Goal: Task Accomplishment & Management: Complete application form

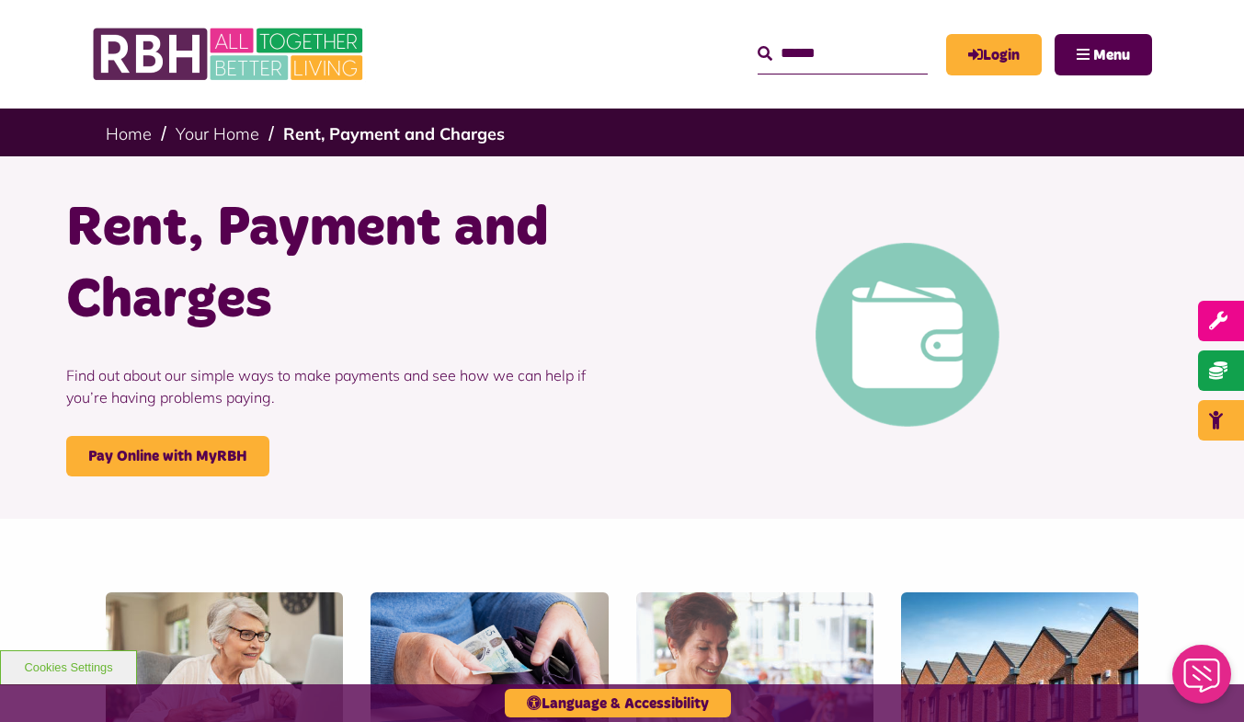
click at [388, 373] on p "Find out about our simple ways to make payments and see how we can help if you’…" at bounding box center [337, 385] width 542 height 99
click at [984, 63] on link "Login" at bounding box center [994, 54] width 96 height 41
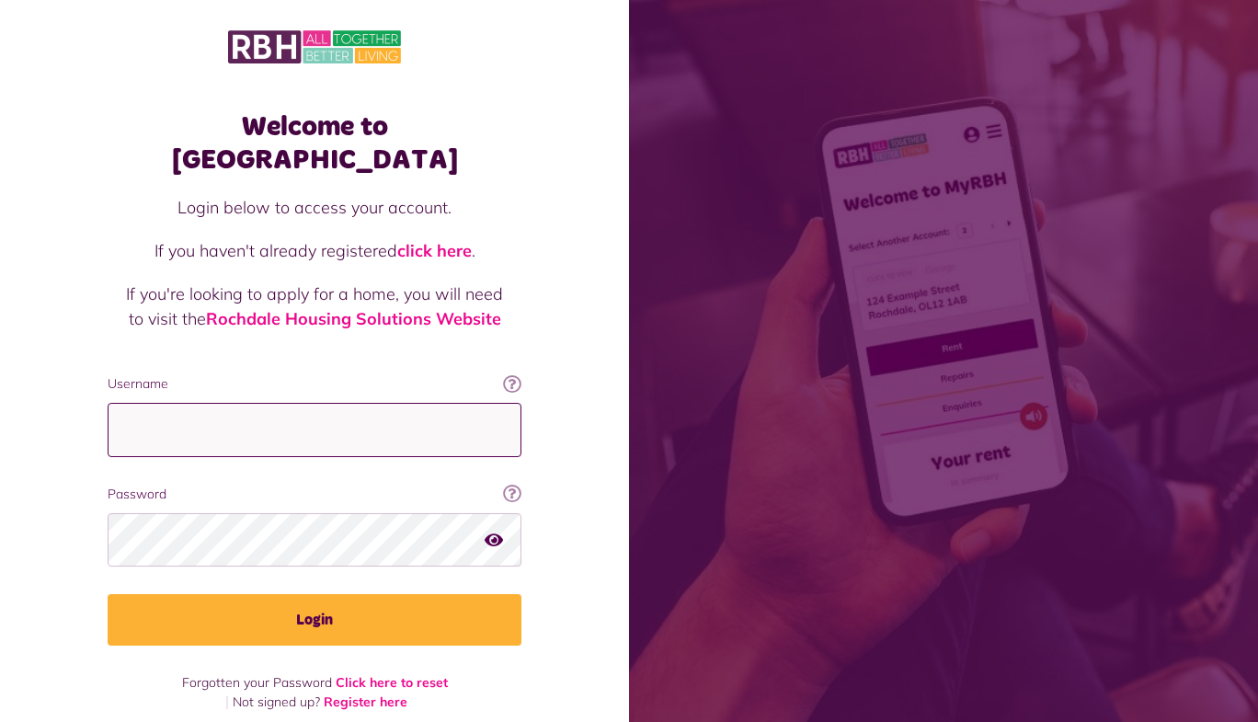
click at [184, 403] on input "Username" at bounding box center [315, 430] width 414 height 54
type input "**********"
click at [337, 403] on input "**********" at bounding box center [315, 430] width 414 height 54
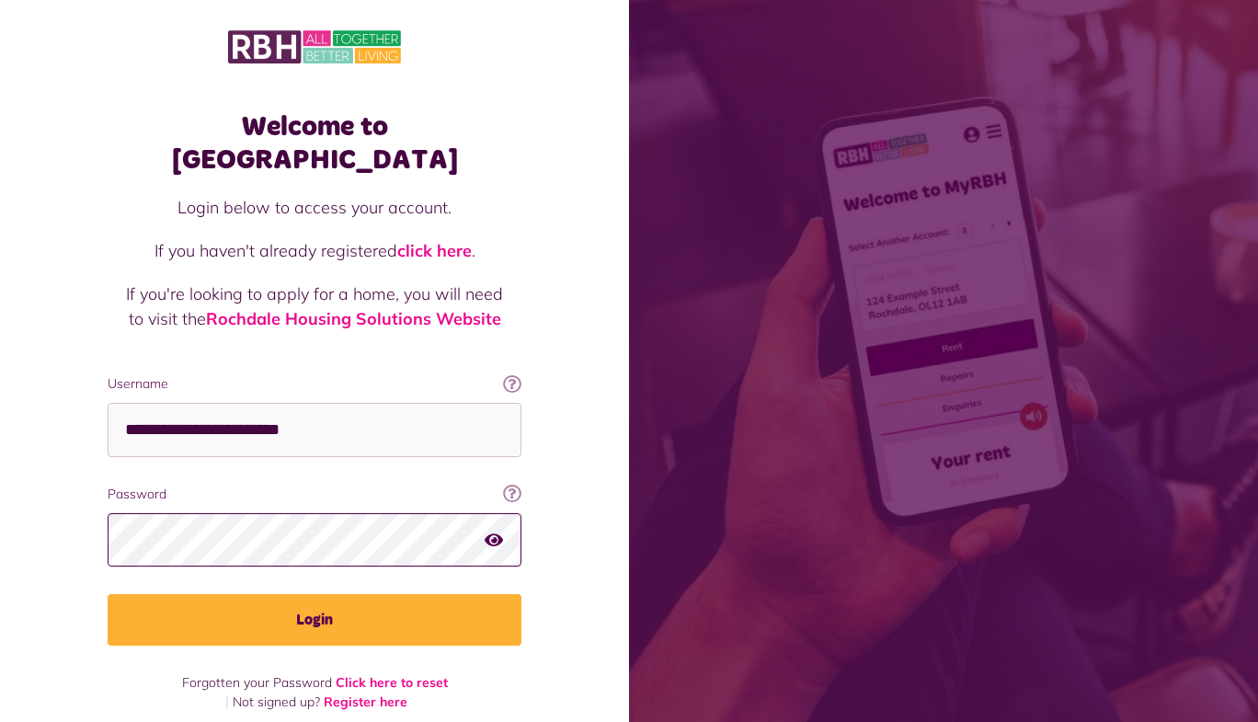
click at [108, 594] on button "Login" at bounding box center [315, 619] width 414 height 51
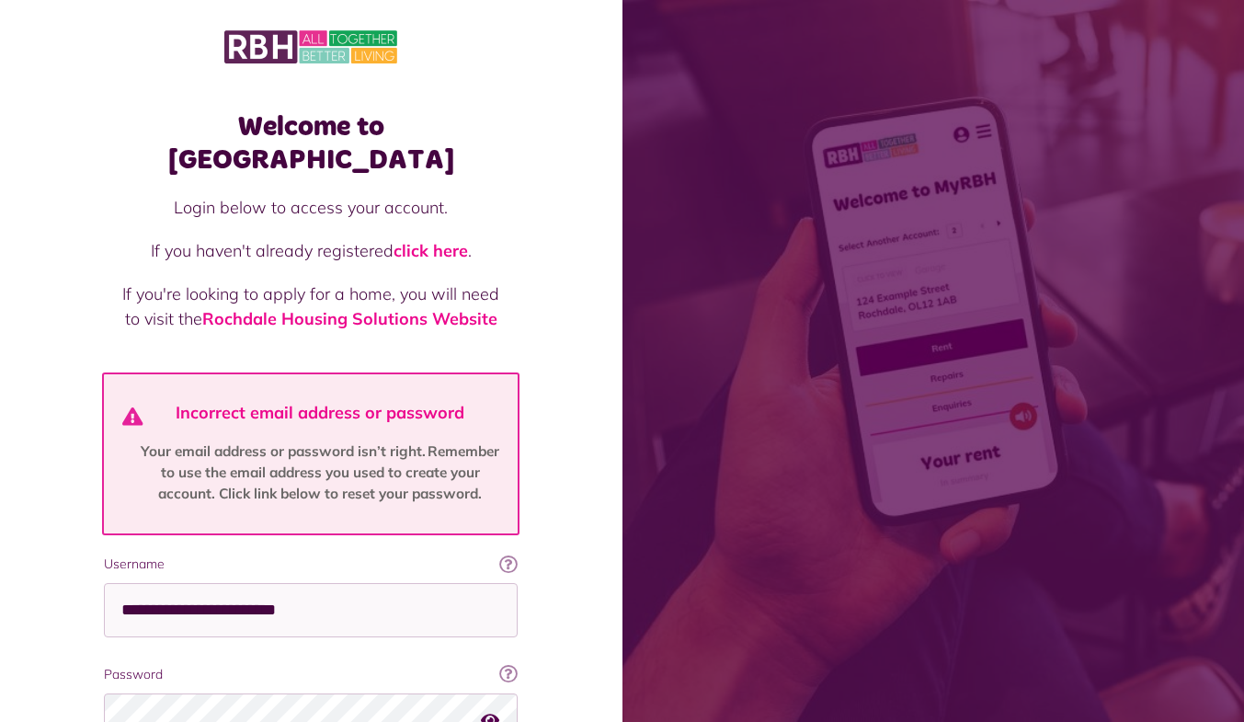
scroll to position [165, 0]
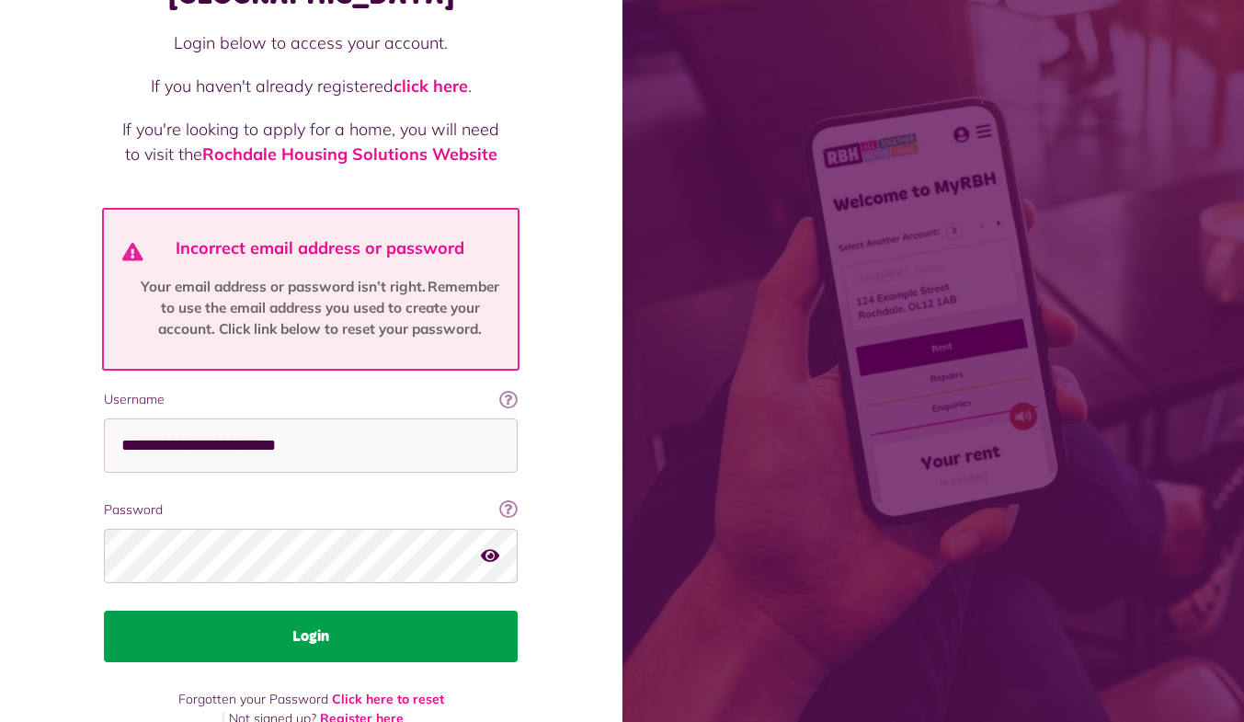
click at [309, 610] on button "Login" at bounding box center [311, 635] width 414 height 51
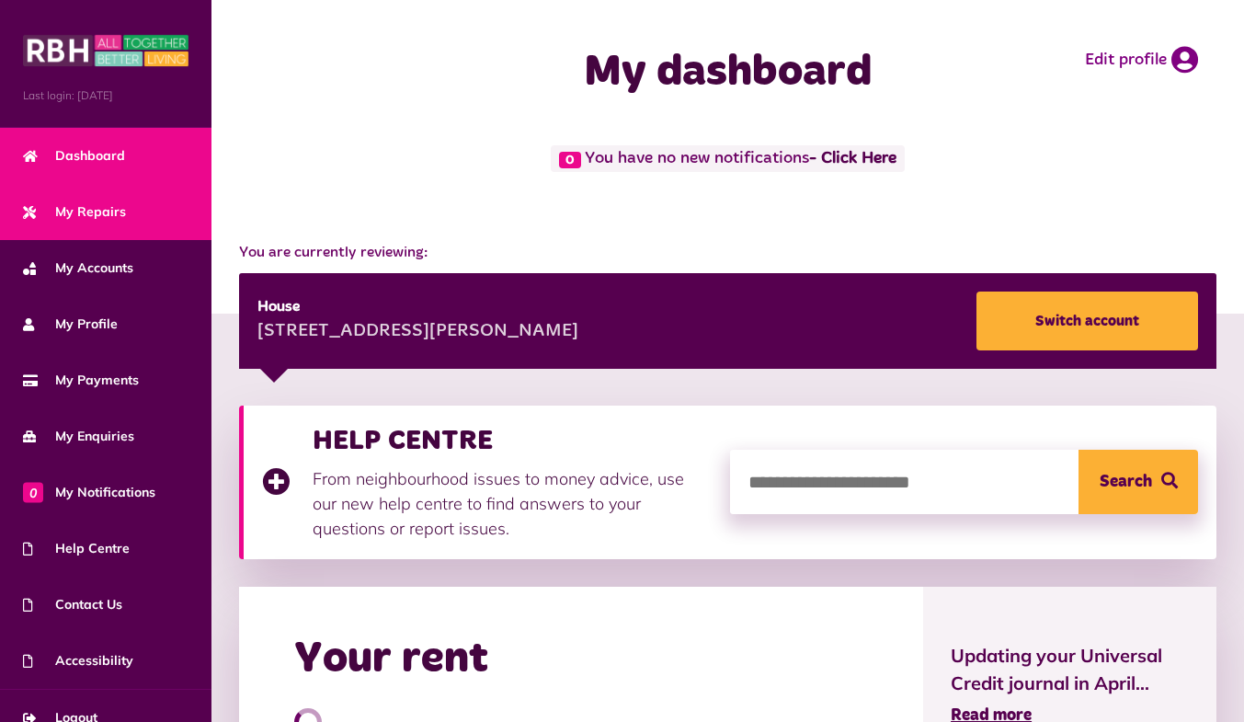
click at [84, 193] on link "My Repairs" at bounding box center [105, 212] width 211 height 56
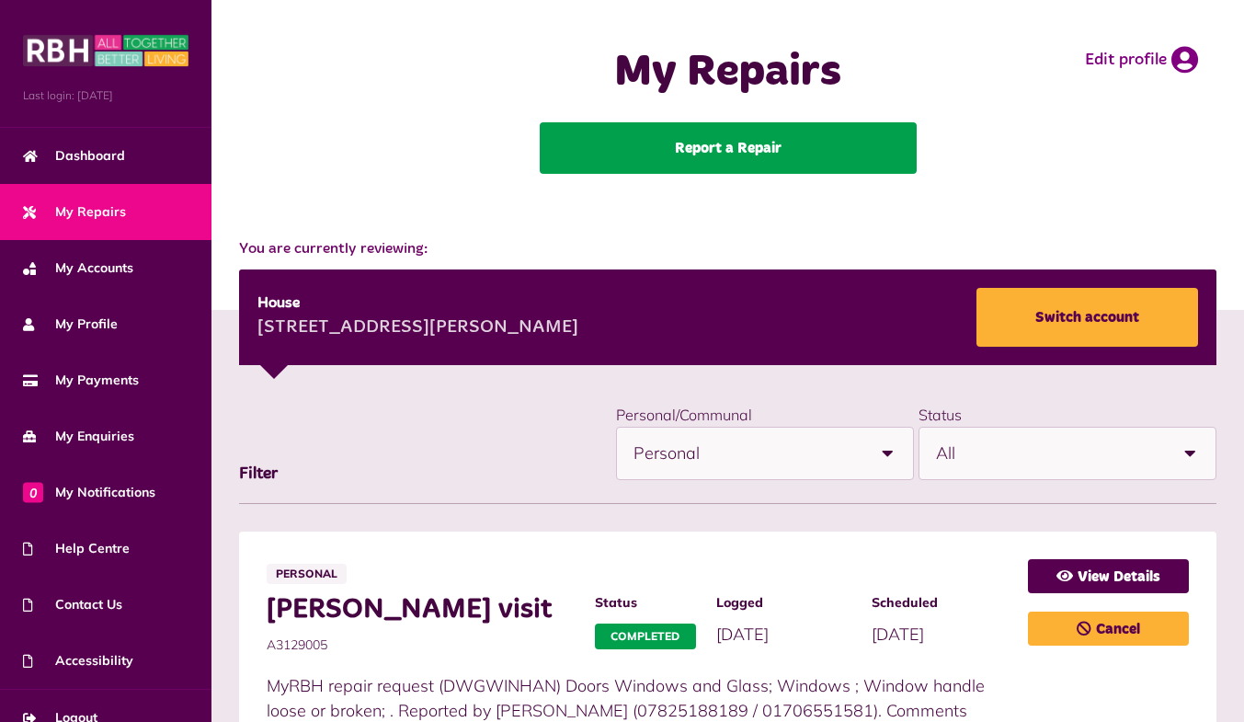
click at [689, 160] on link "Report a Repair" at bounding box center [728, 147] width 377 height 51
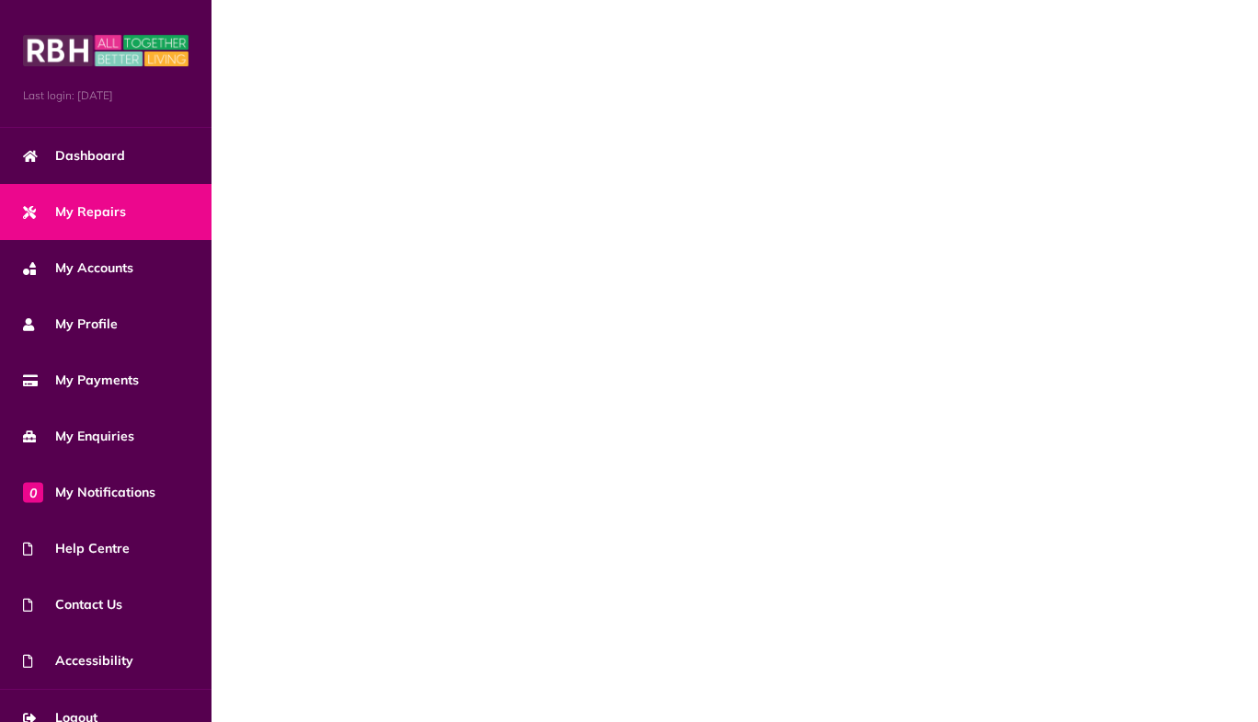
click at [165, 222] on link "My Repairs" at bounding box center [105, 212] width 211 height 56
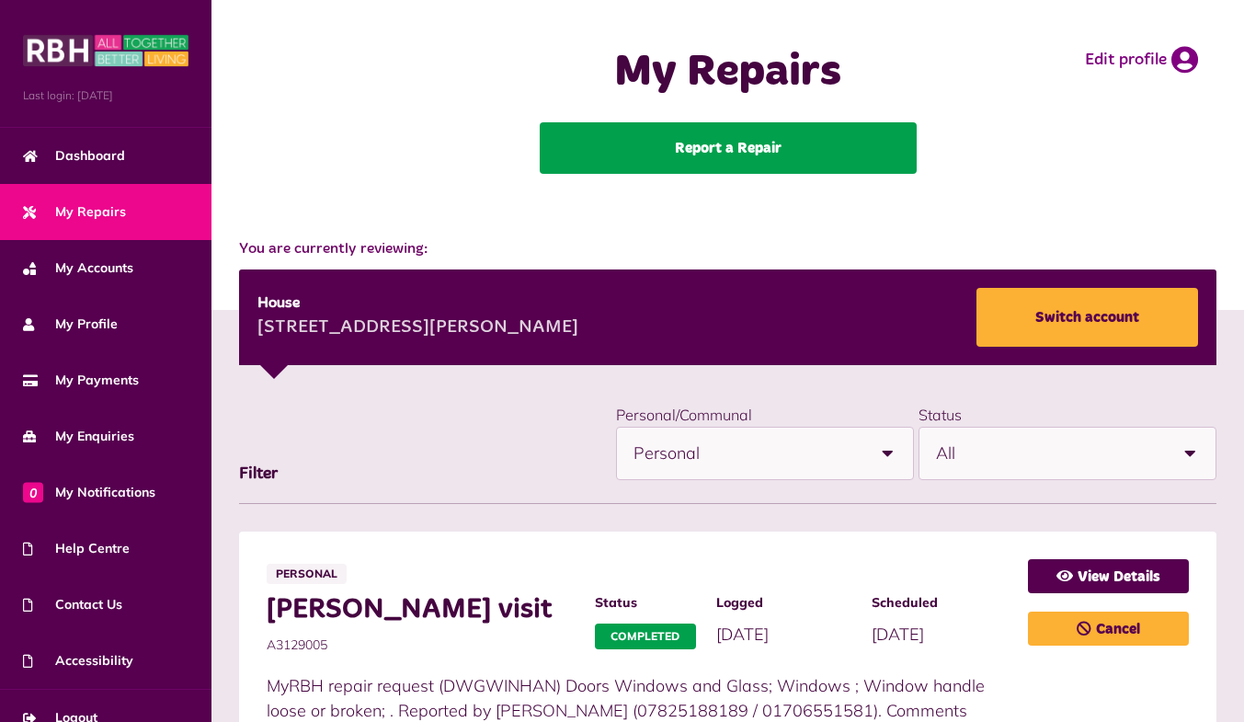
click at [687, 154] on link "Report a Repair" at bounding box center [728, 147] width 377 height 51
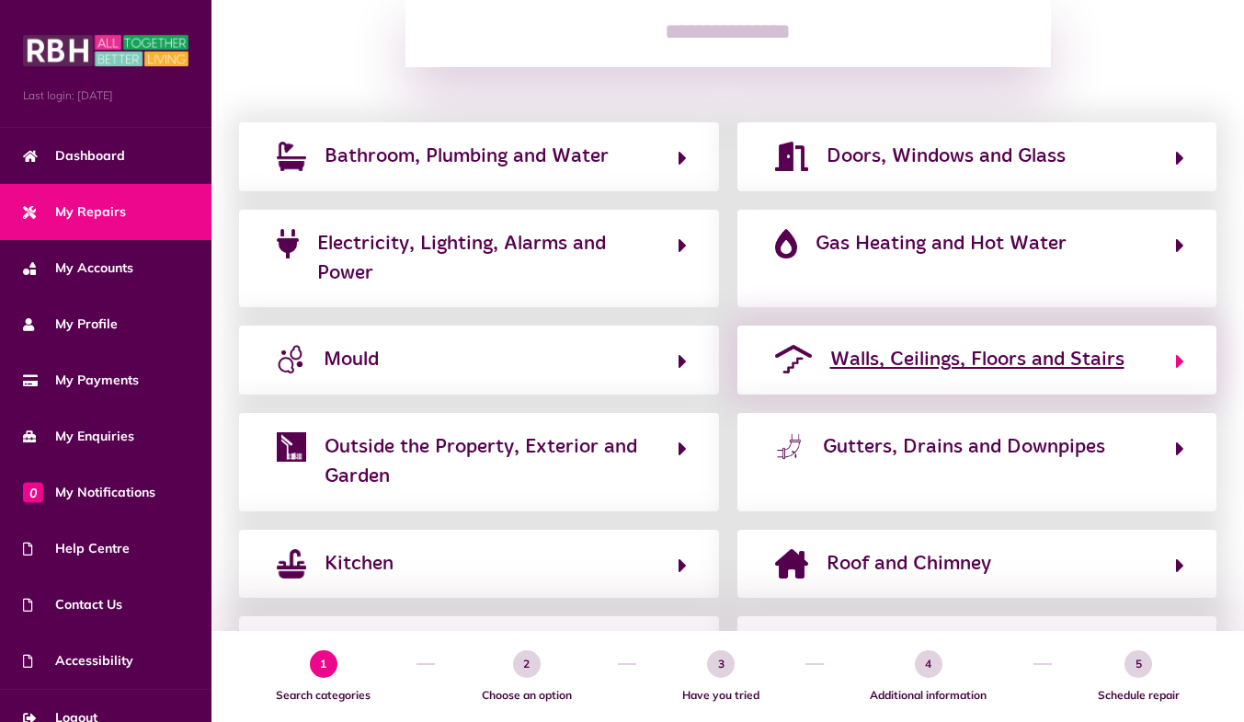
scroll to position [370, 0]
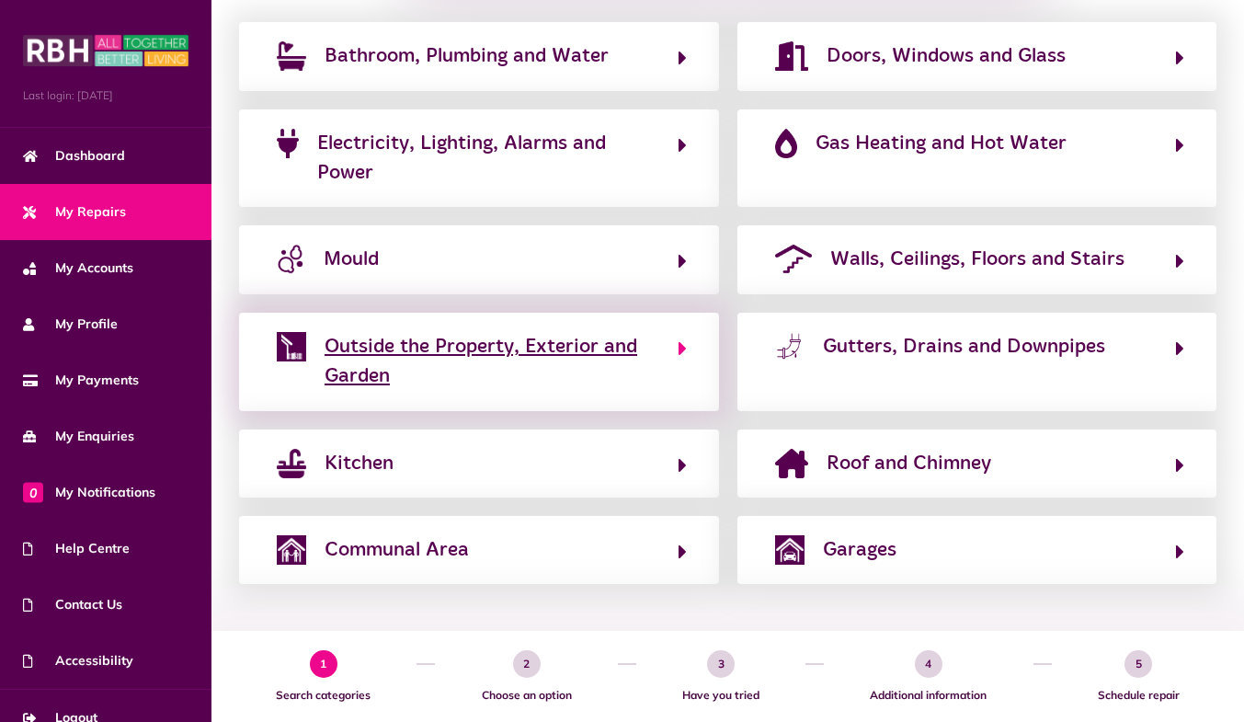
click at [558, 373] on span "Outside the Property, Exterior and Garden" at bounding box center [492, 362] width 335 height 60
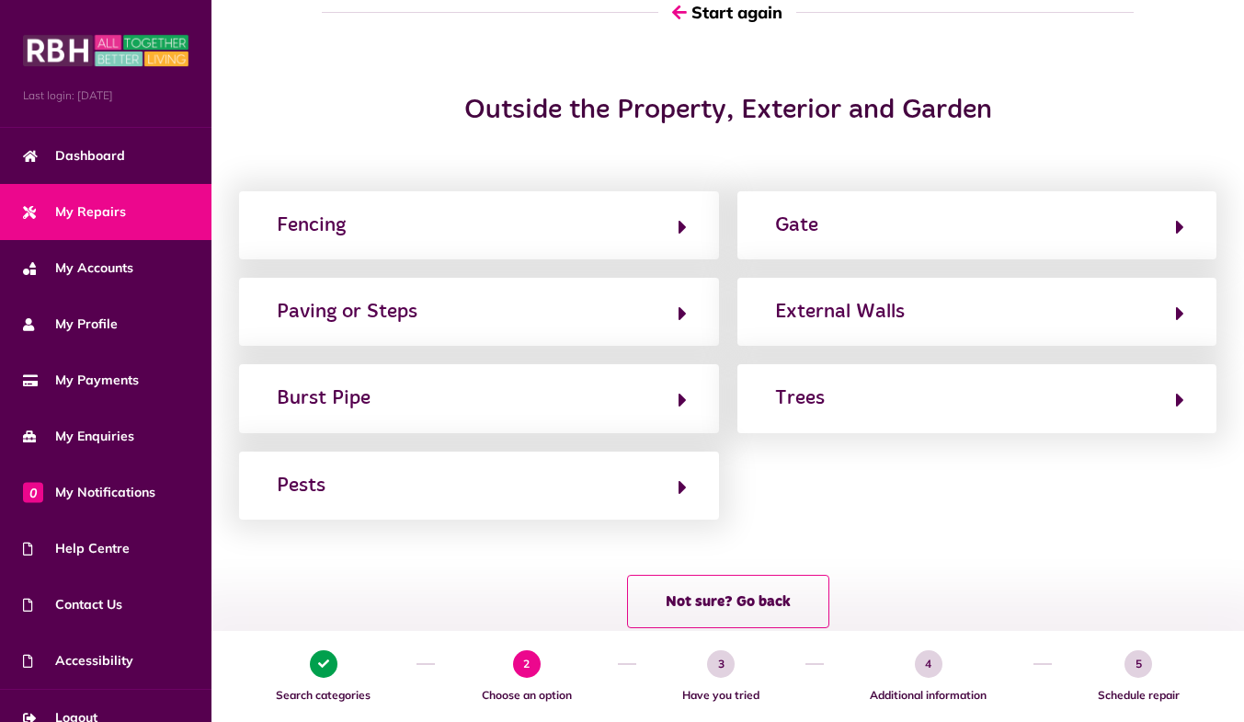
scroll to position [154, 0]
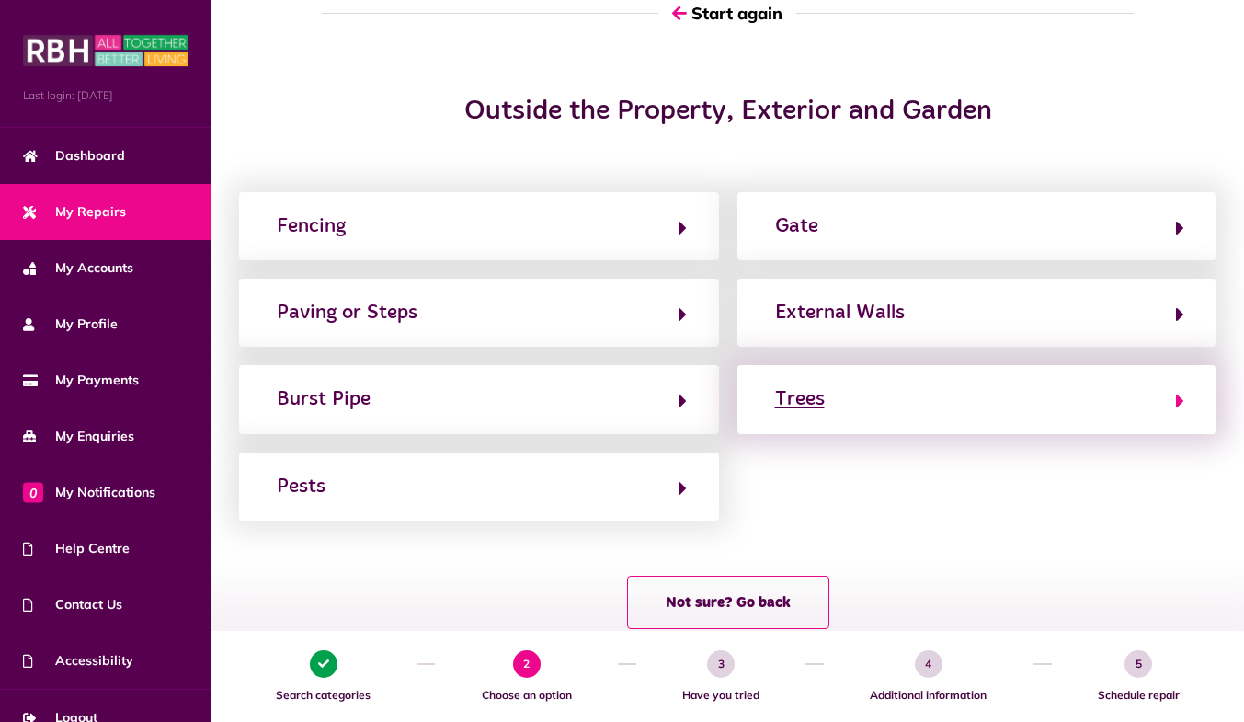
click at [807, 392] on div "Trees" at bounding box center [800, 398] width 50 height 29
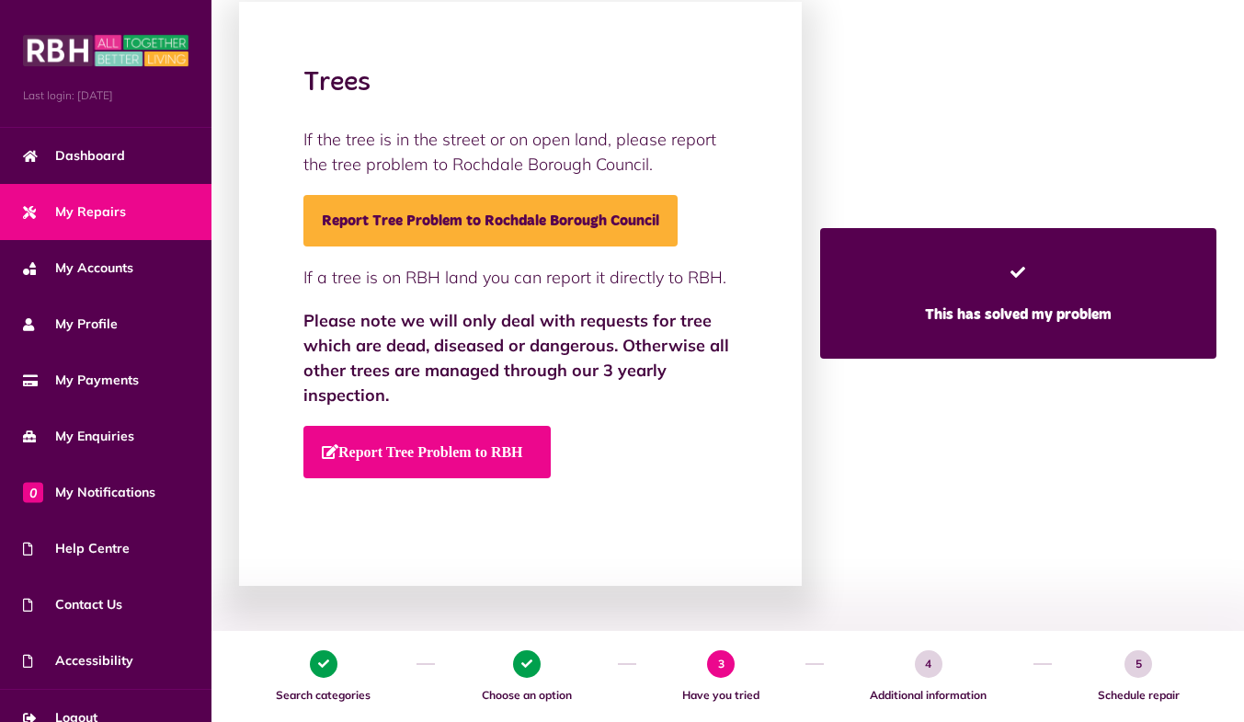
scroll to position [245, 0]
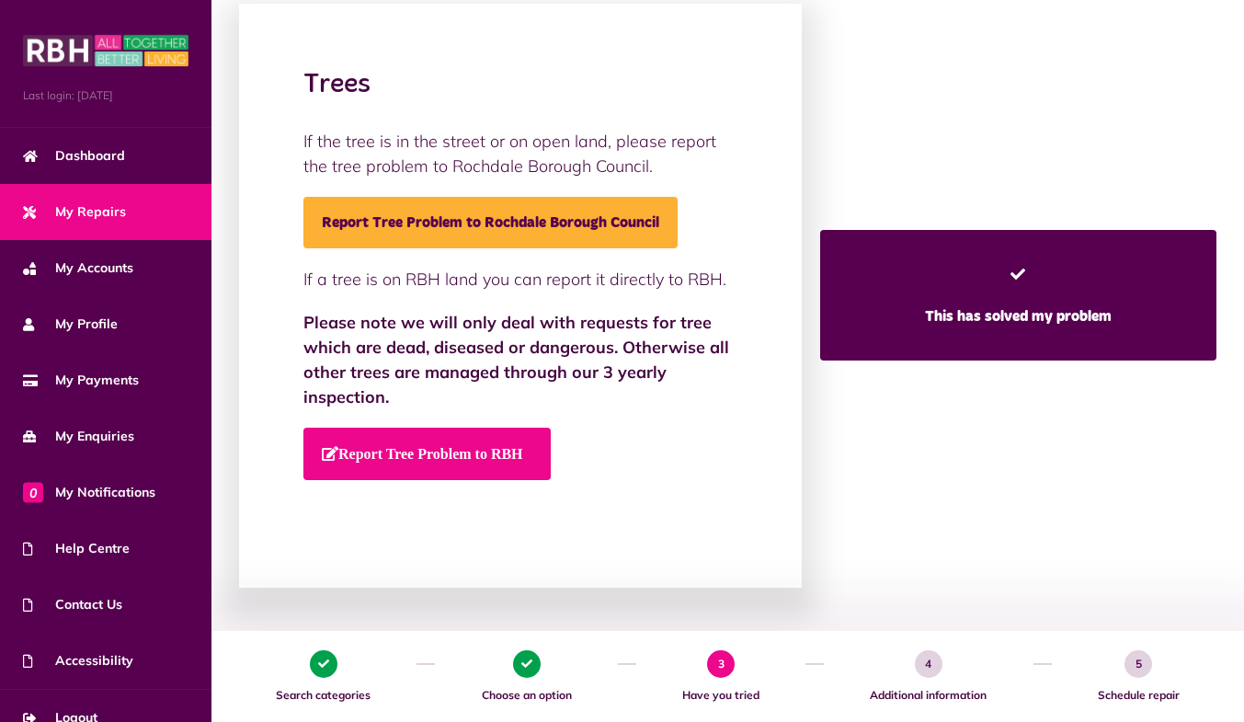
click at [438, 448] on span "Report Tree Problem to RBH" at bounding box center [422, 453] width 201 height 15
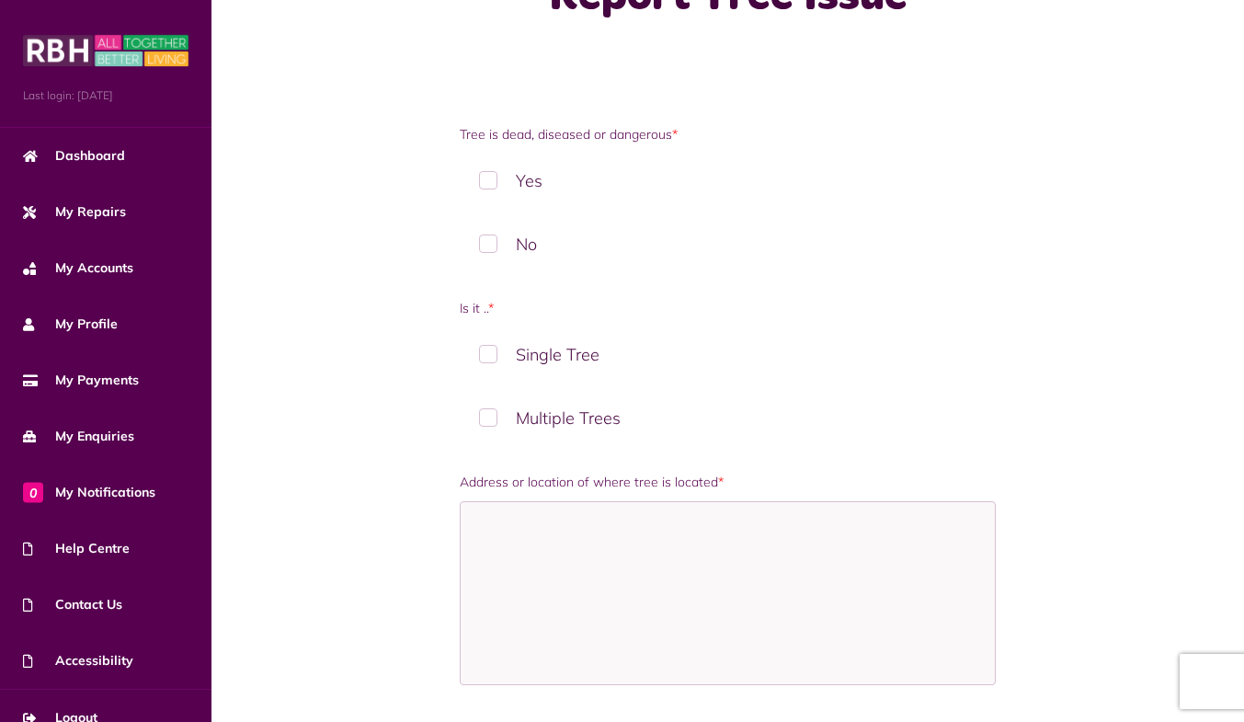
scroll to position [108, 0]
click at [497, 179] on label "Yes" at bounding box center [728, 181] width 537 height 54
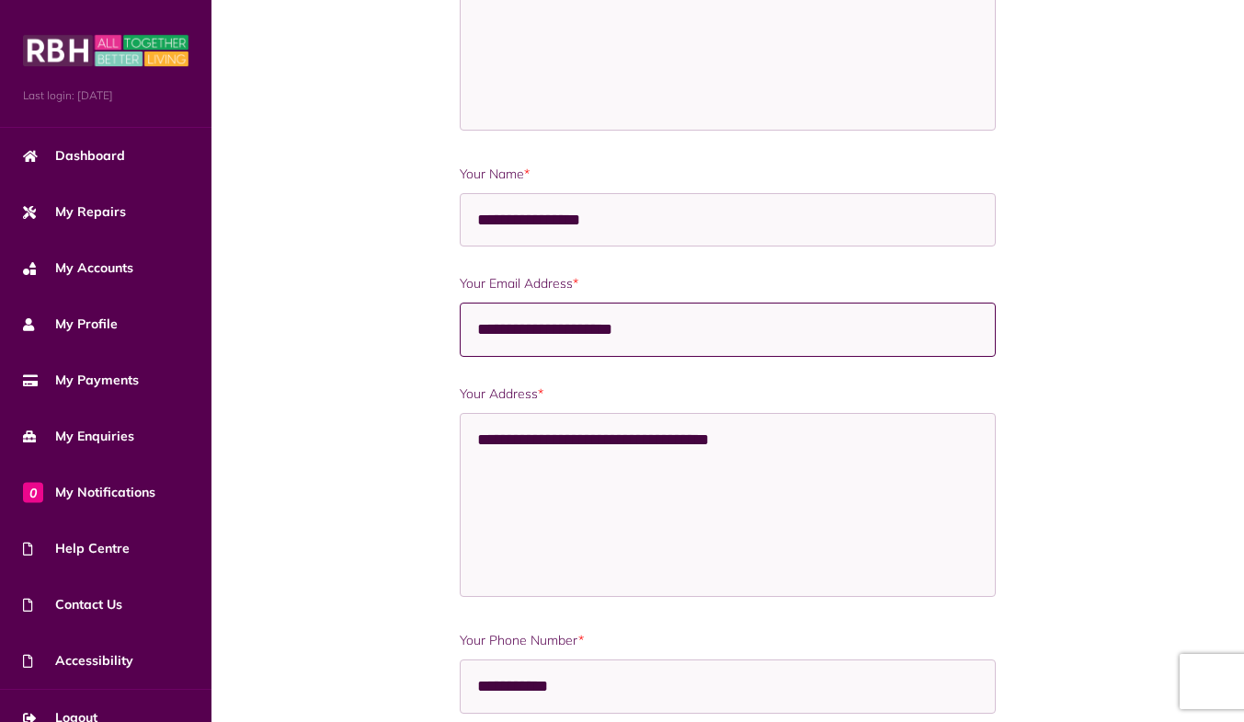
scroll to position [1, 0]
drag, startPoint x: 690, startPoint y: 319, endPoint x: 449, endPoint y: 335, distance: 242.3
click at [449, 335] on div "Tree is dead, diseased or dangerous * Yes No RBH will only accept request to in…" at bounding box center [727, 266] width 805 height 2230
drag, startPoint x: 585, startPoint y: 327, endPoint x: 453, endPoint y: 339, distance: 132.0
click at [453, 339] on div "Tree is dead, diseased or dangerous * Yes No RBH will only accept request to in…" at bounding box center [727, 231] width 555 height 2160
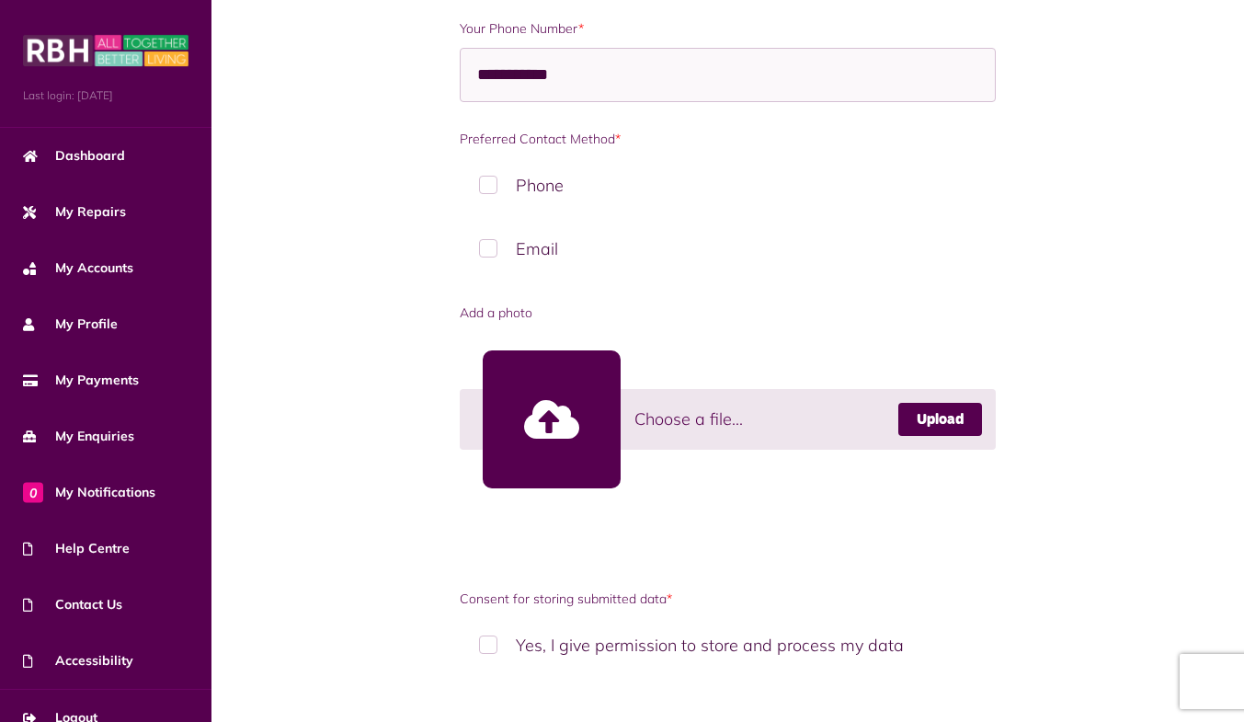
scroll to position [1696, 0]
type input "**********"
click at [491, 179] on label "Phone" at bounding box center [728, 184] width 537 height 54
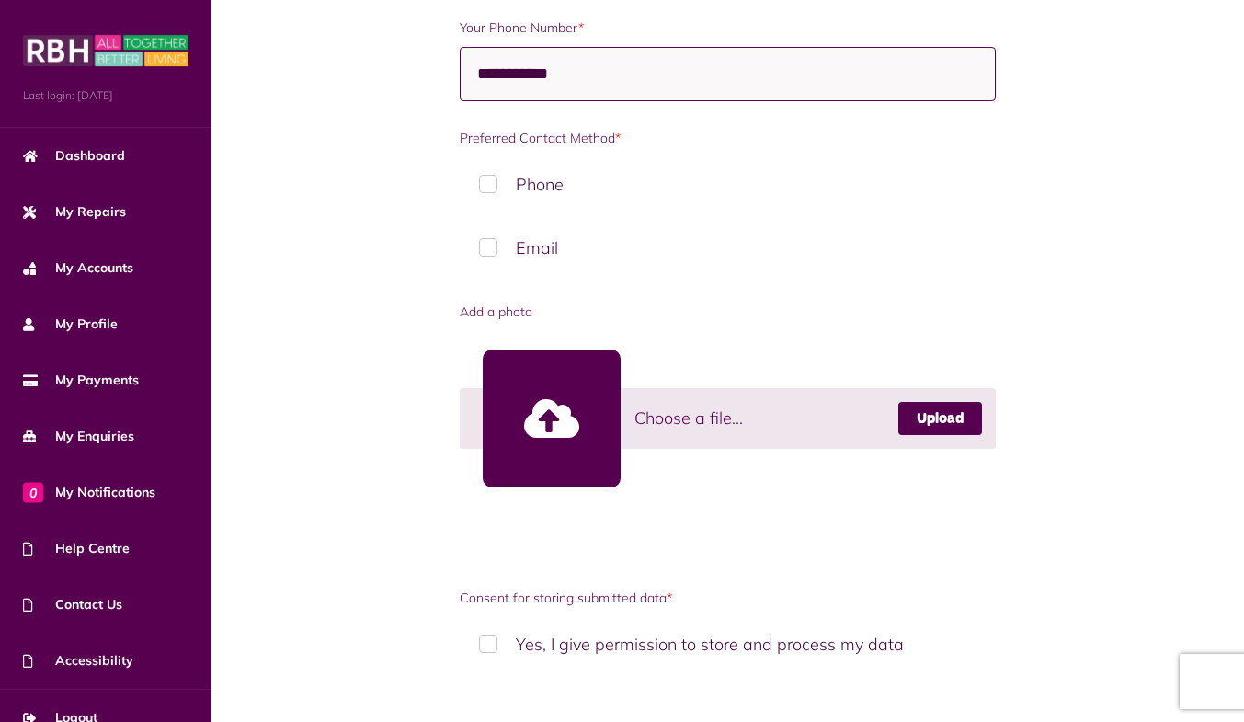
scroll to position [1, 0]
drag, startPoint x: 589, startPoint y: 68, endPoint x: 493, endPoint y: 82, distance: 97.5
click at [493, 82] on input "**********" at bounding box center [728, 74] width 537 height 54
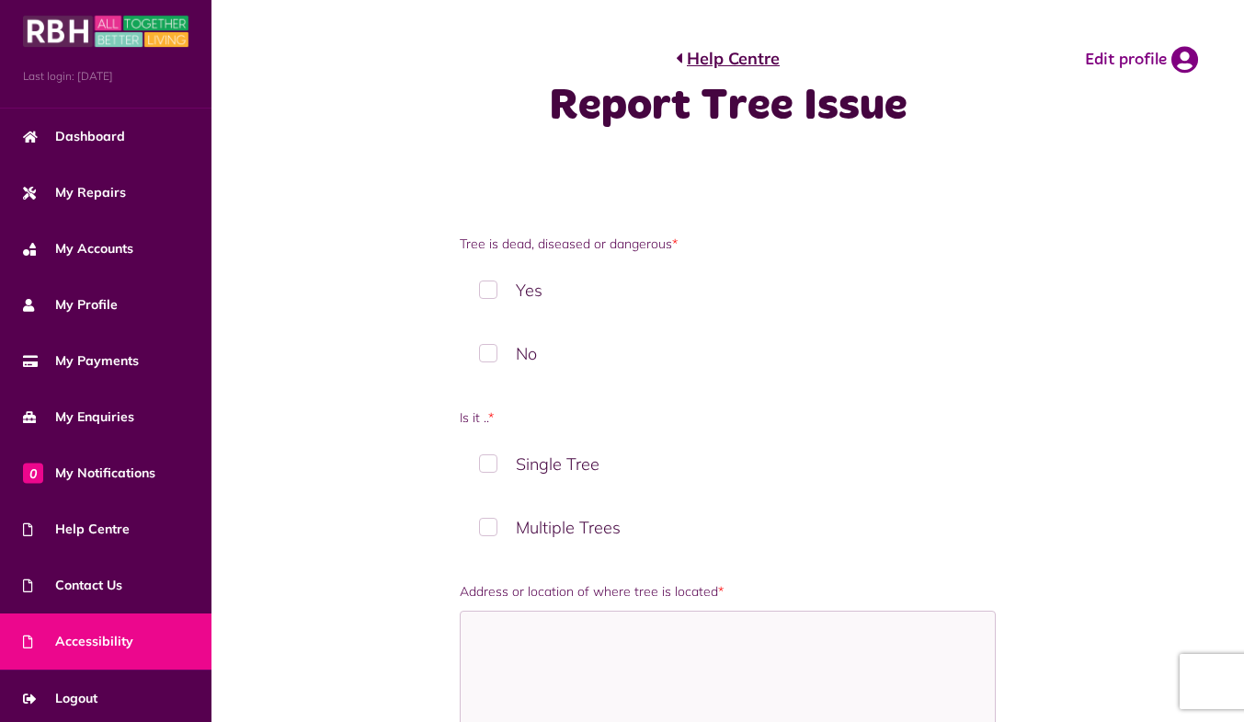
scroll to position [18, 0]
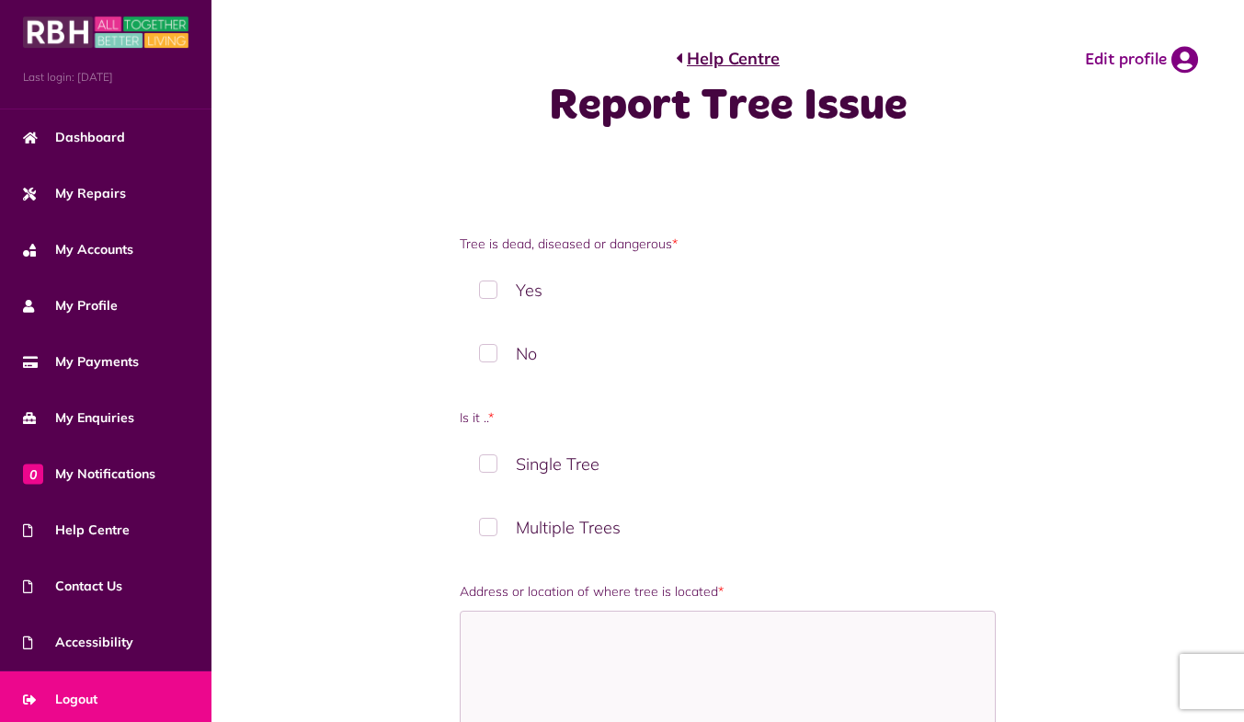
type input "**********"
click at [69, 692] on span "Logout" at bounding box center [60, 698] width 74 height 19
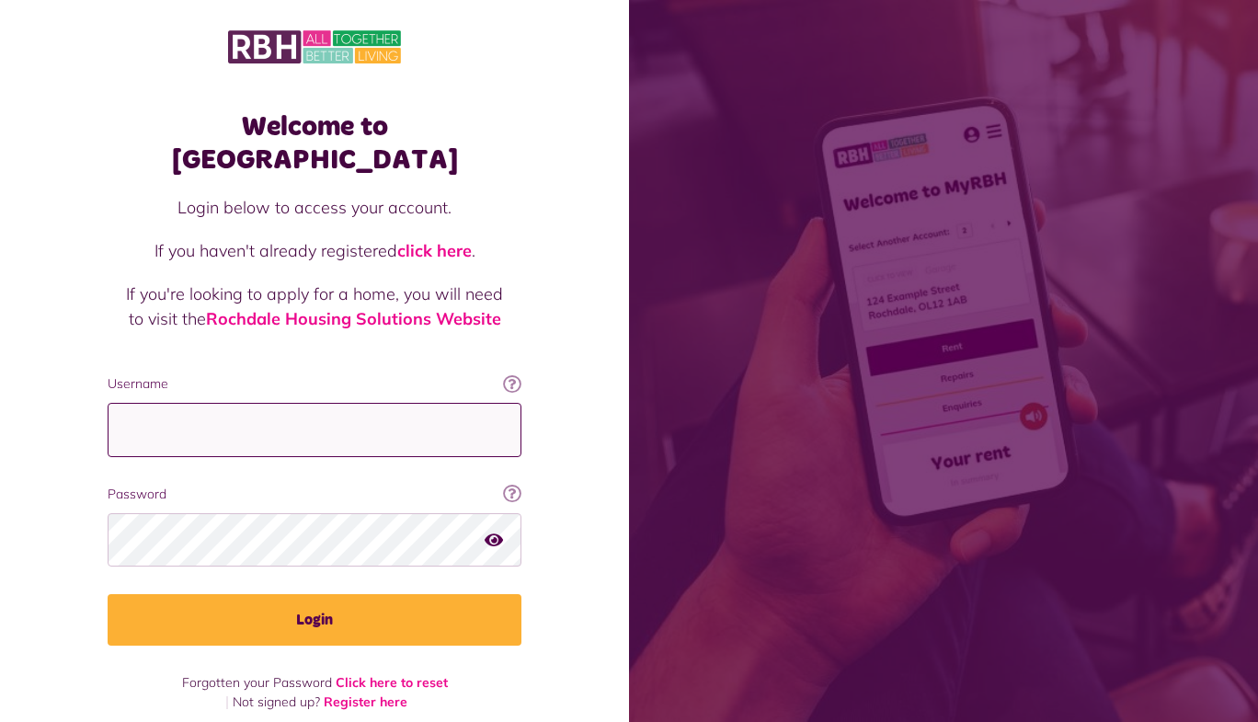
click at [386, 403] on input "Username" at bounding box center [315, 430] width 414 height 54
type input "**********"
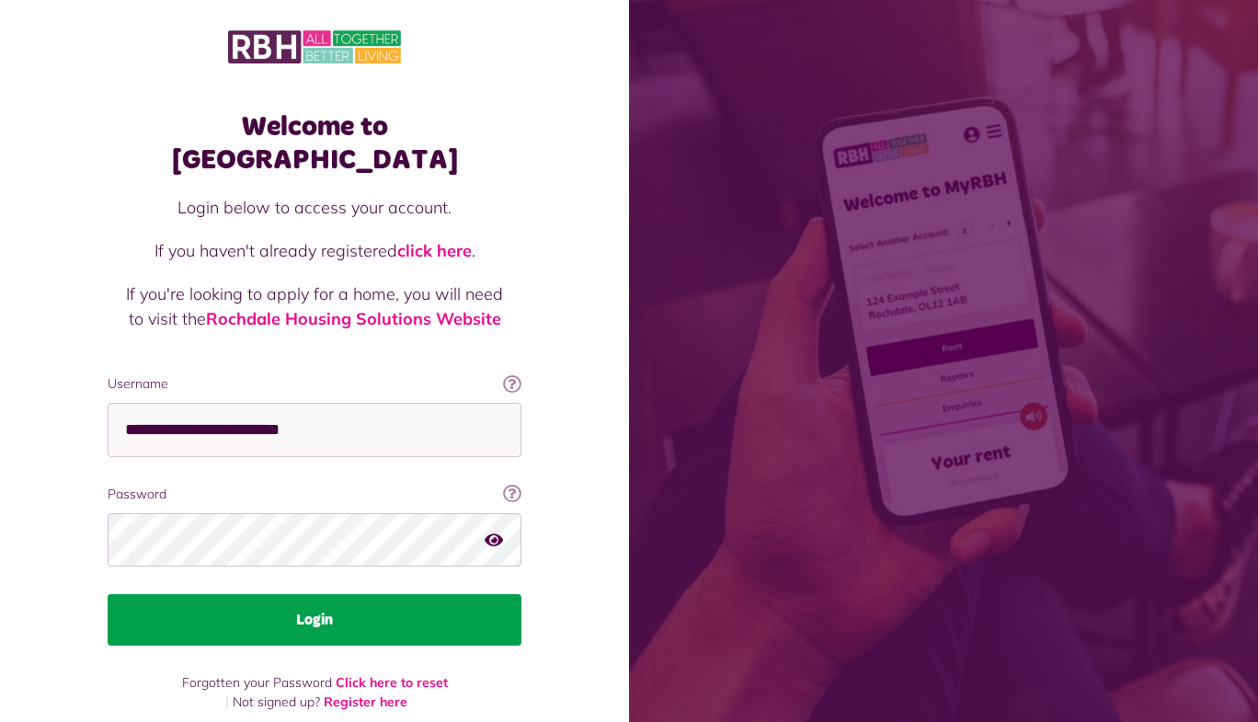
click at [277, 594] on button "Login" at bounding box center [315, 619] width 414 height 51
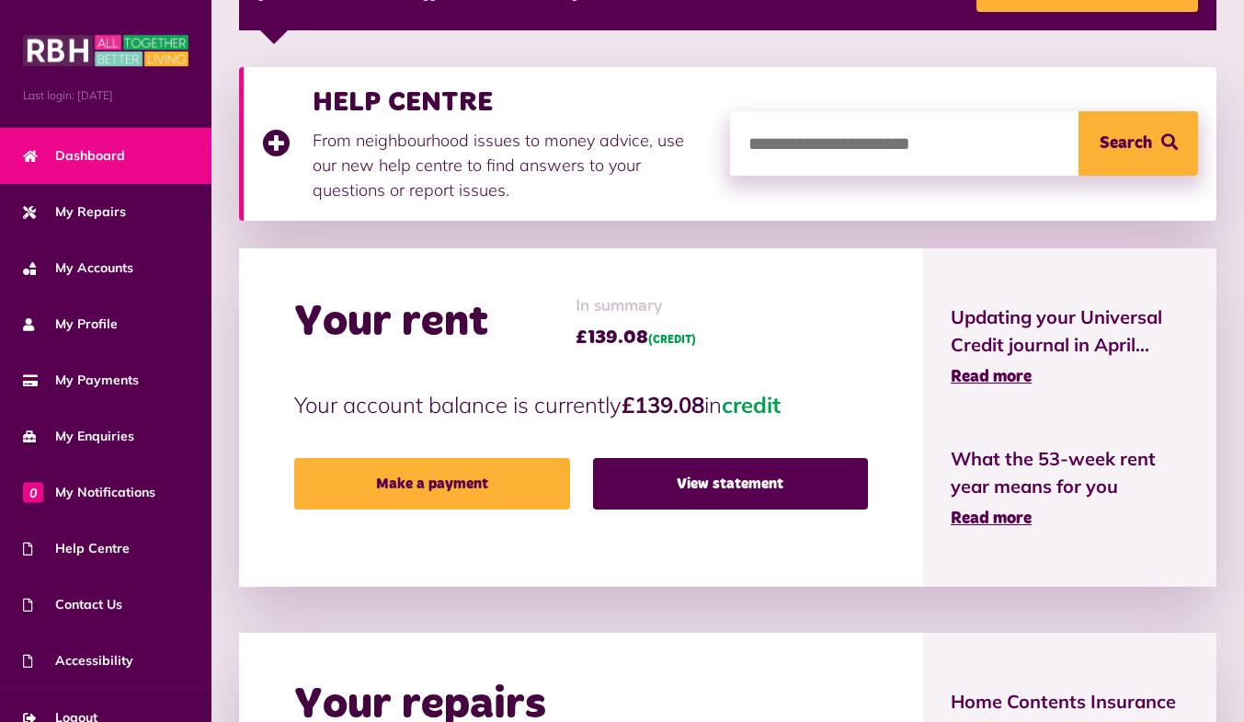
scroll to position [342, 0]
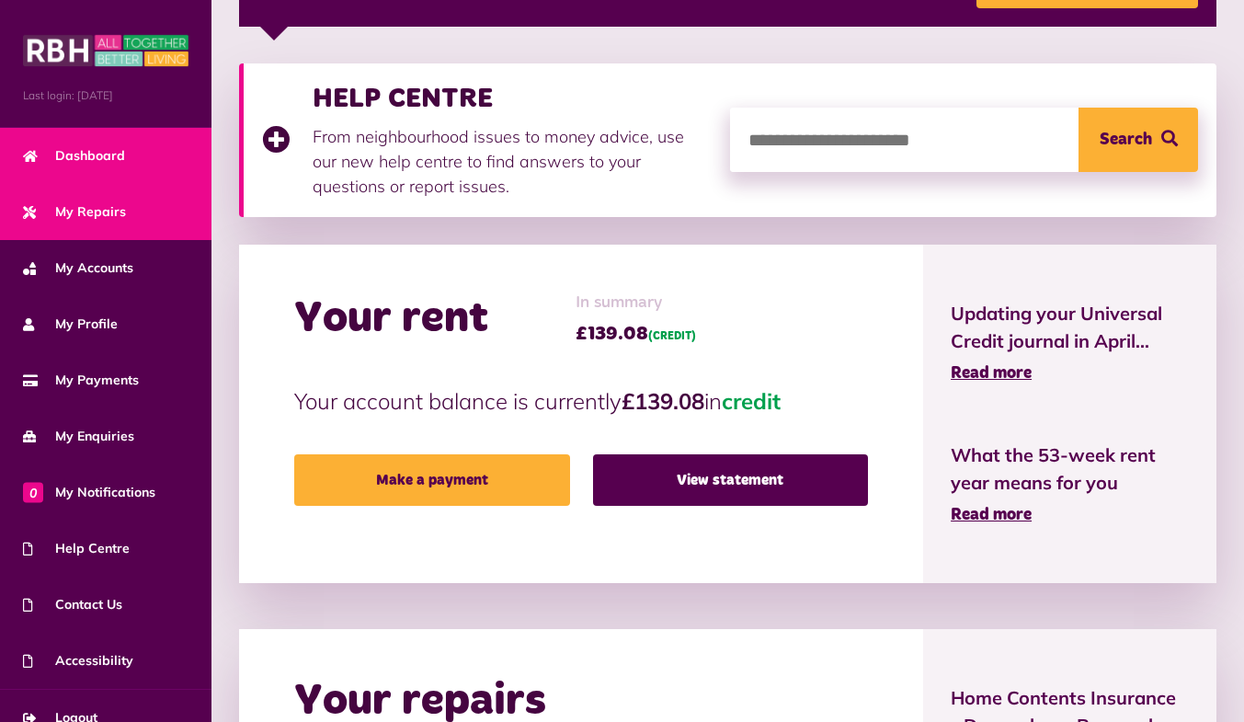
click at [109, 230] on link "My Repairs" at bounding box center [105, 212] width 211 height 56
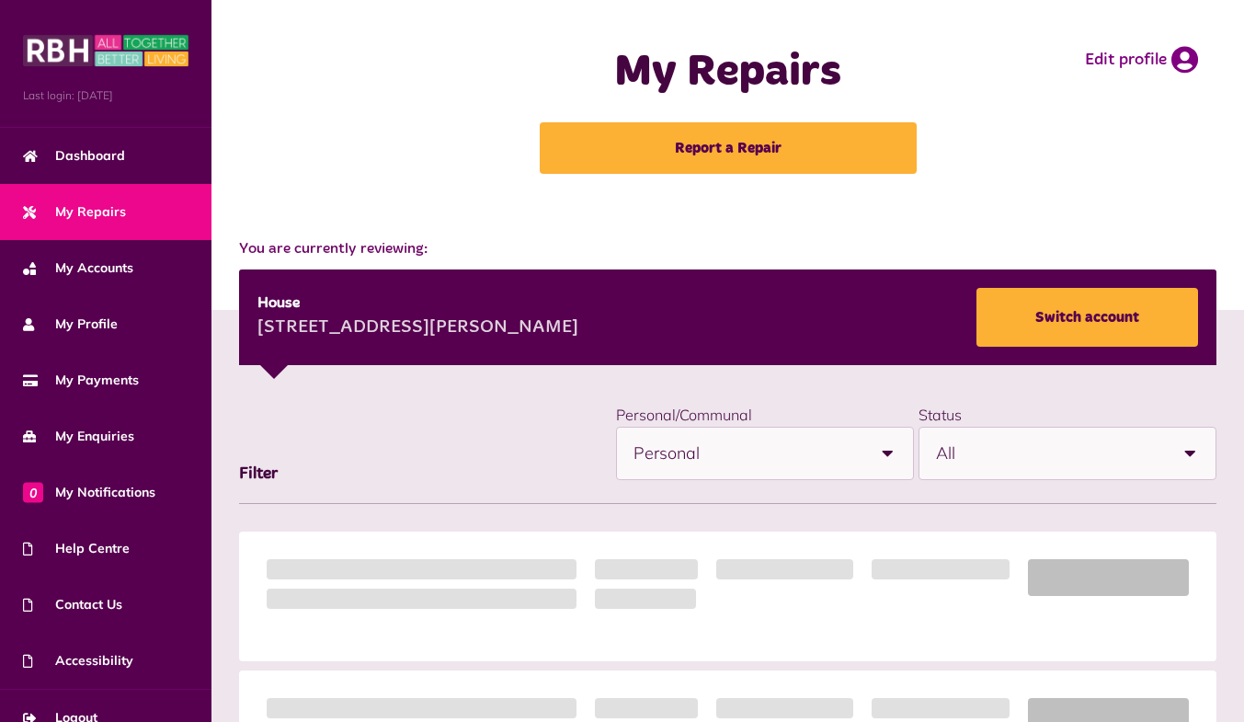
click at [732, 135] on link "Report a Repair" at bounding box center [728, 147] width 377 height 51
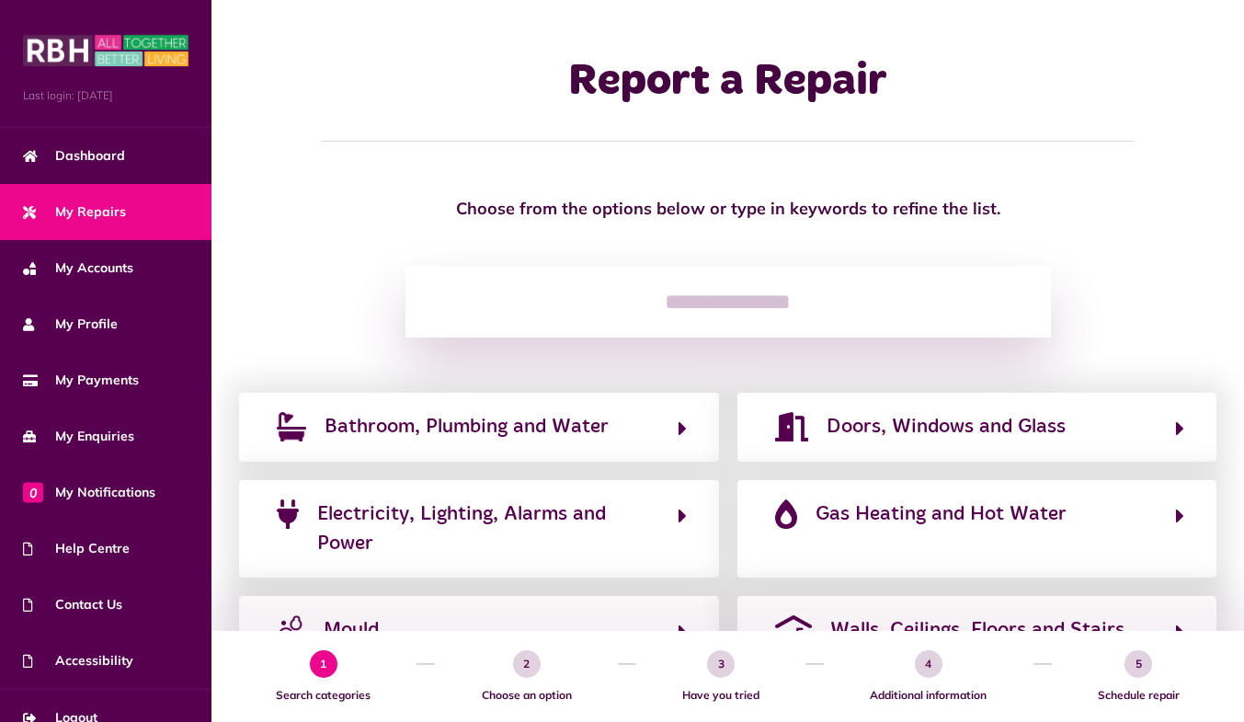
scroll to position [370, 0]
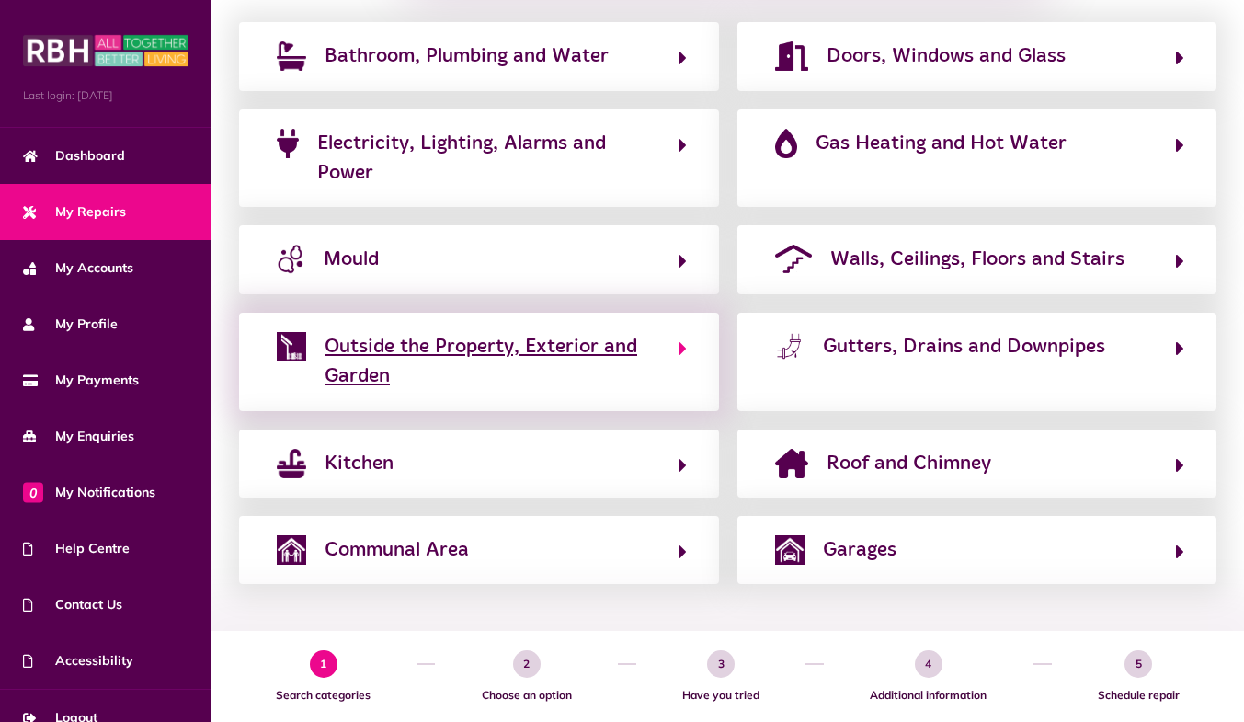
click at [601, 361] on span "Outside the Property, Exterior and Garden" at bounding box center [492, 362] width 335 height 60
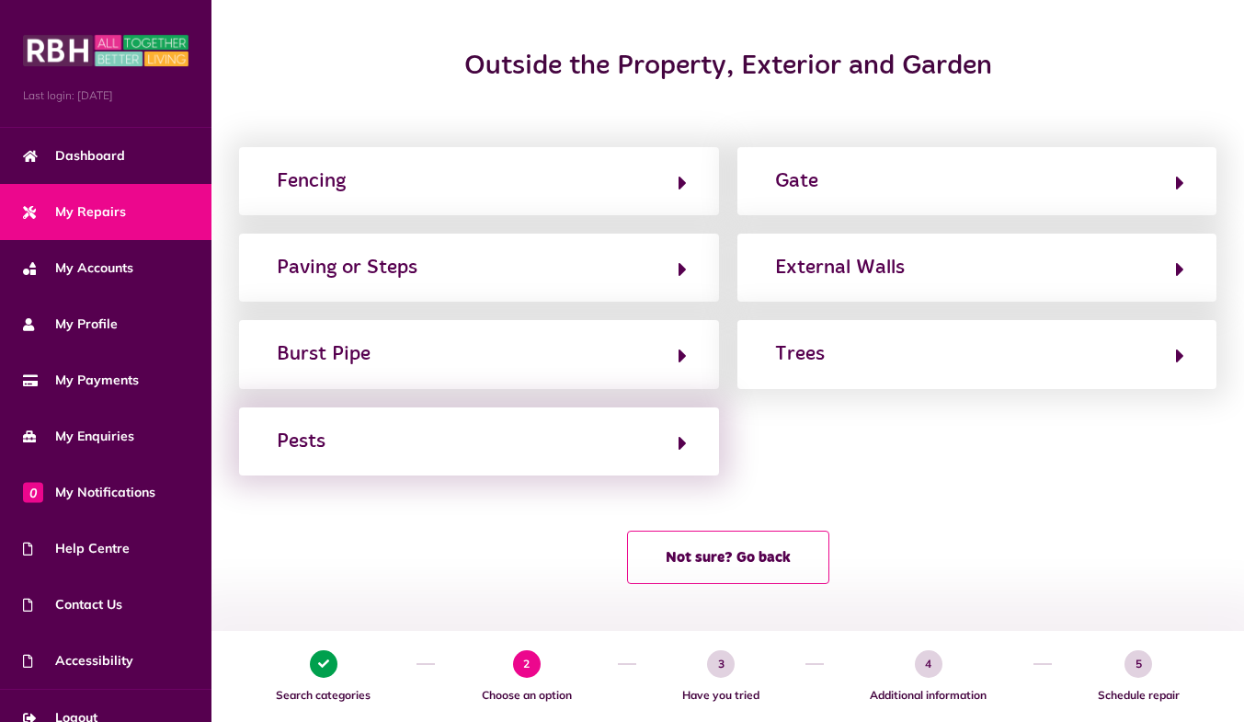
scroll to position [196, 0]
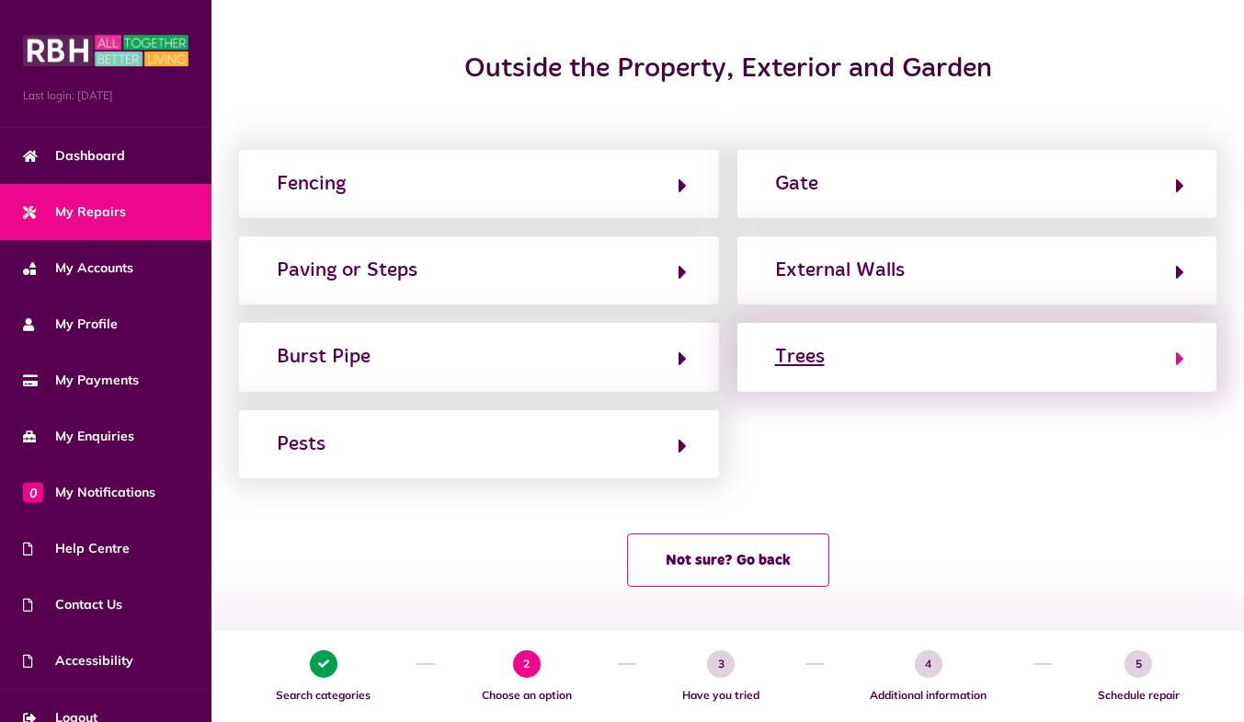
click at [812, 360] on div "Trees" at bounding box center [800, 356] width 50 height 29
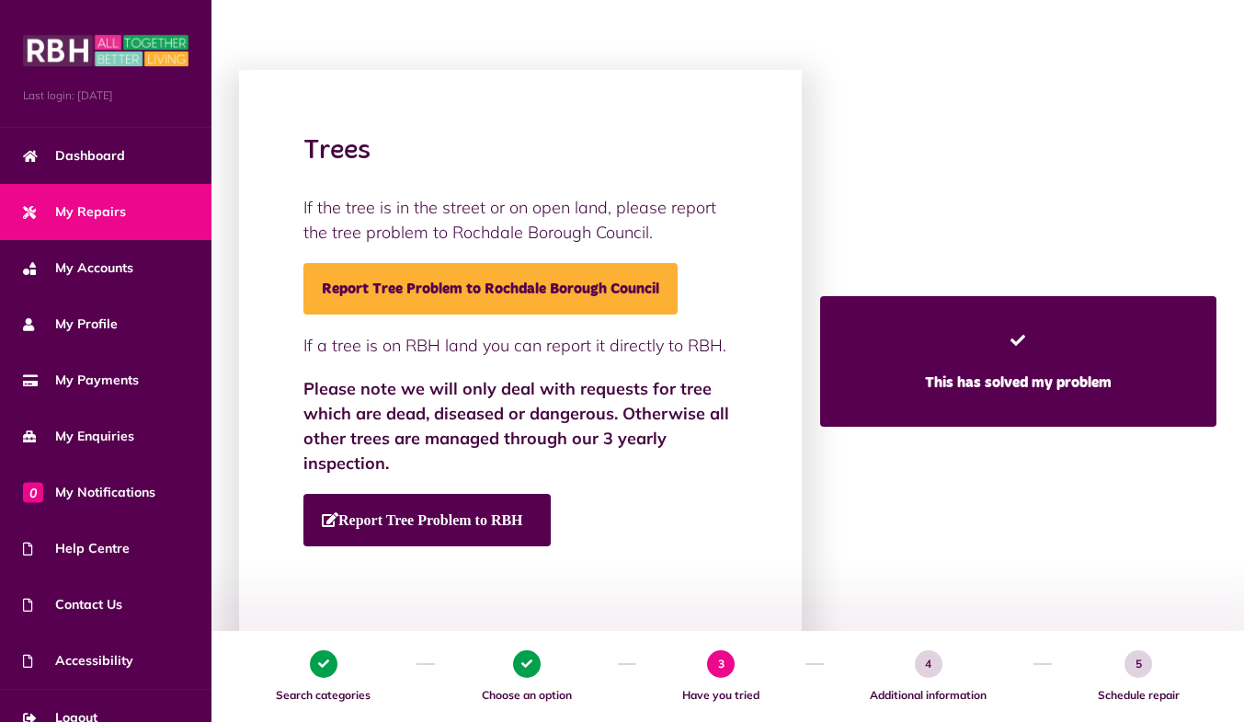
scroll to position [176, 0]
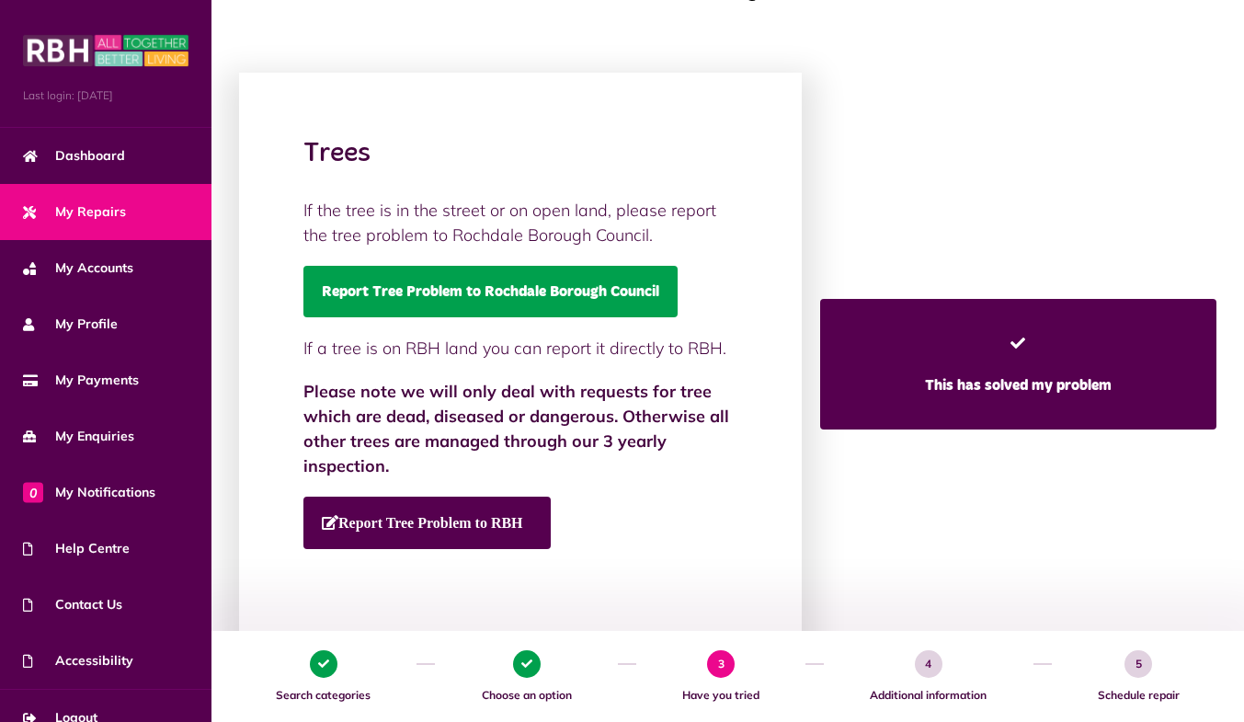
click at [561, 292] on link "Report Tree Problem to Rochdale Borough Council" at bounding box center [490, 291] width 374 height 51
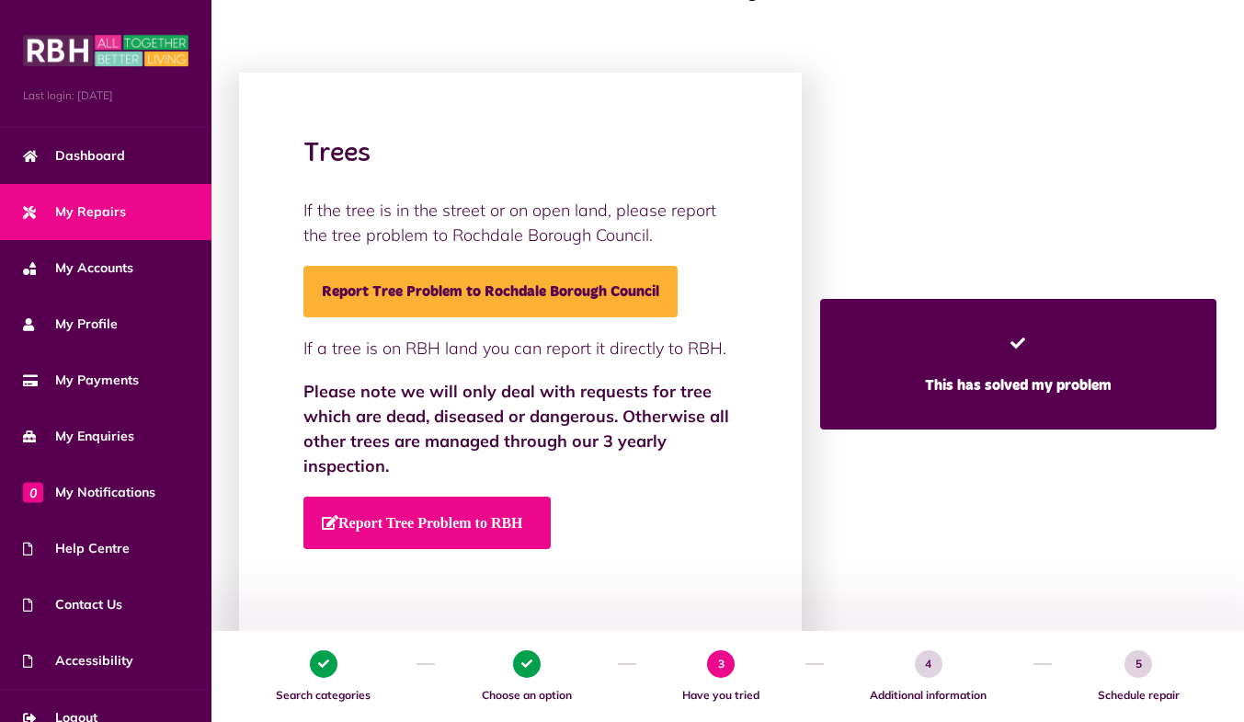
click at [420, 502] on link "Report Tree Problem to RBH" at bounding box center [426, 522] width 247 height 52
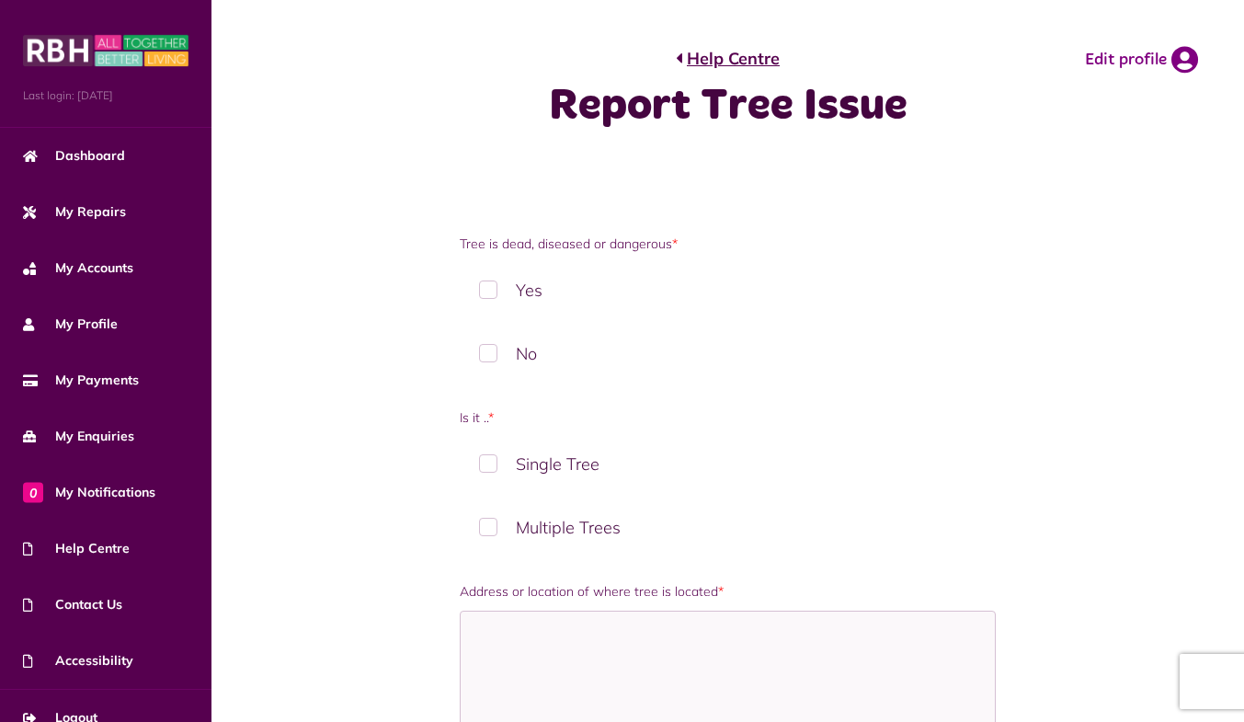
click at [508, 292] on label "Yes" at bounding box center [728, 290] width 537 height 54
click at [537, 518] on label "Multiple Trees" at bounding box center [728, 527] width 537 height 54
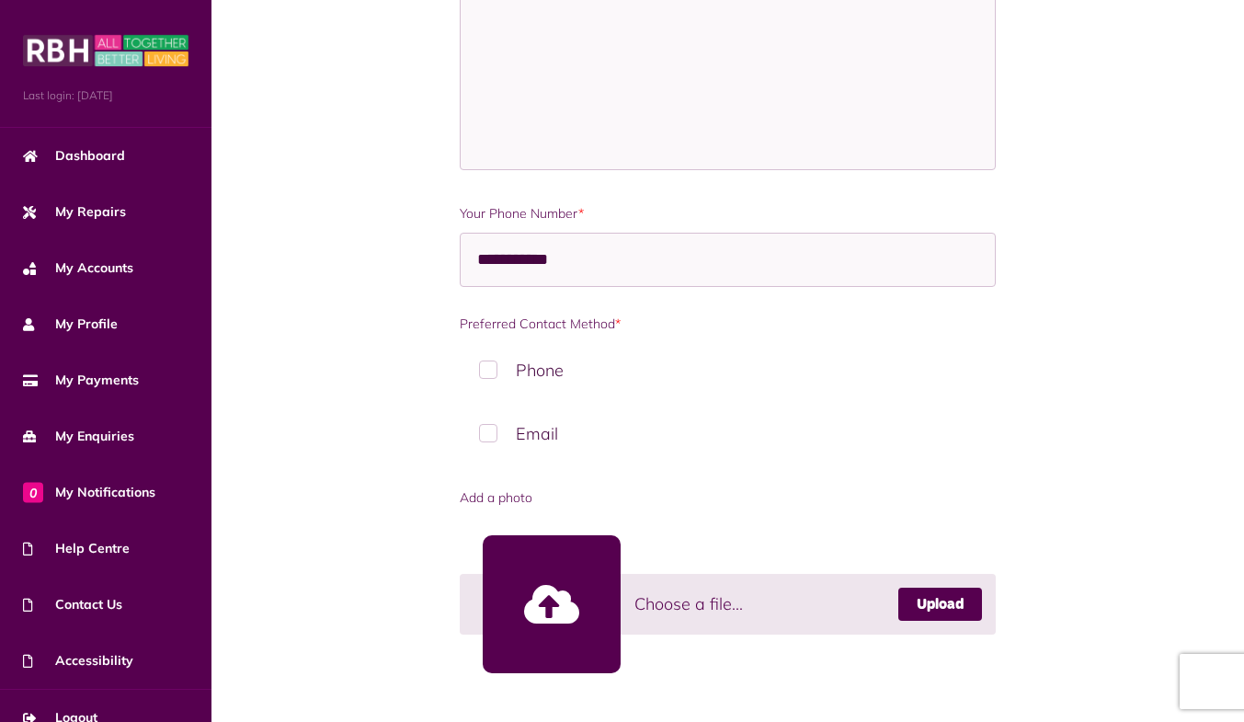
scroll to position [1547, 0]
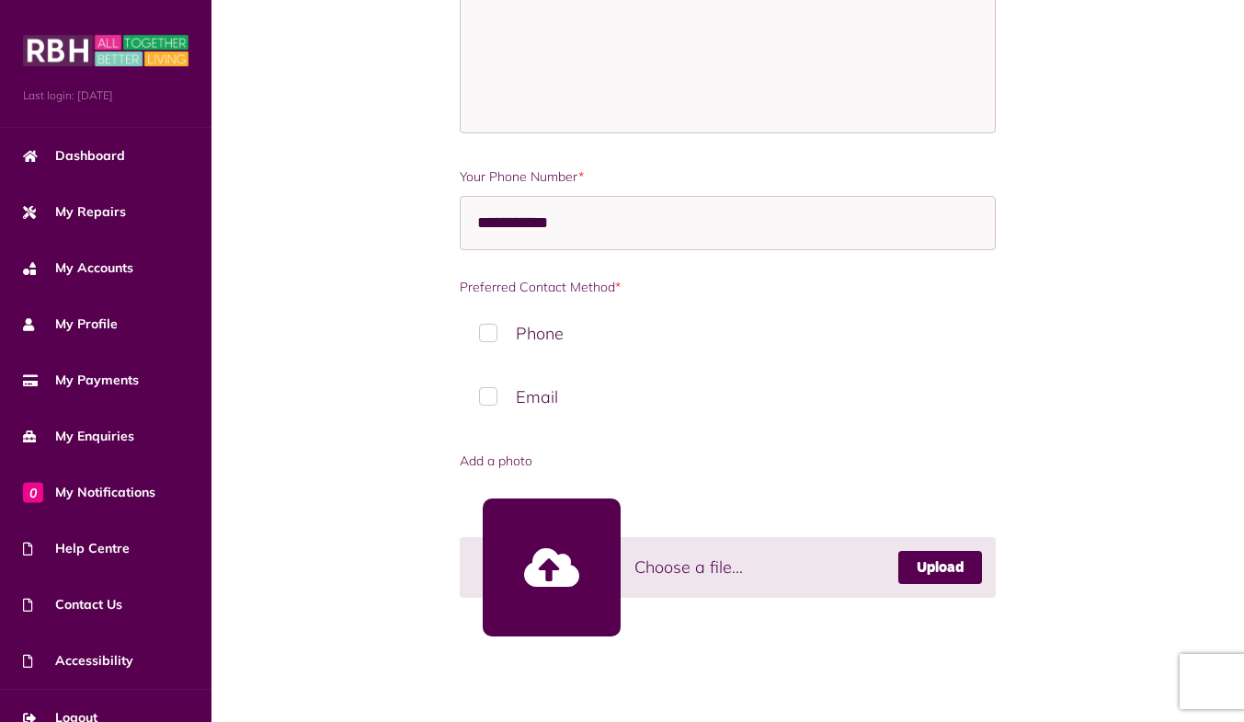
click at [533, 562] on link at bounding box center [552, 567] width 138 height 138
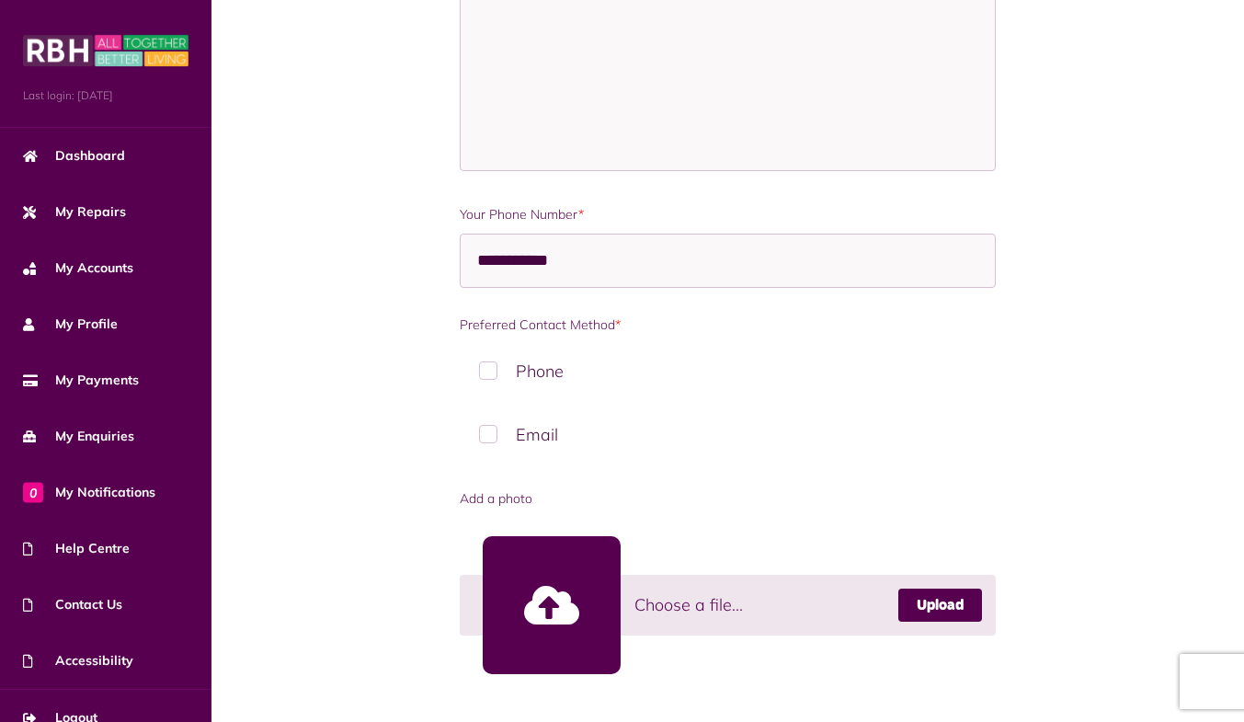
scroll to position [1509, 0]
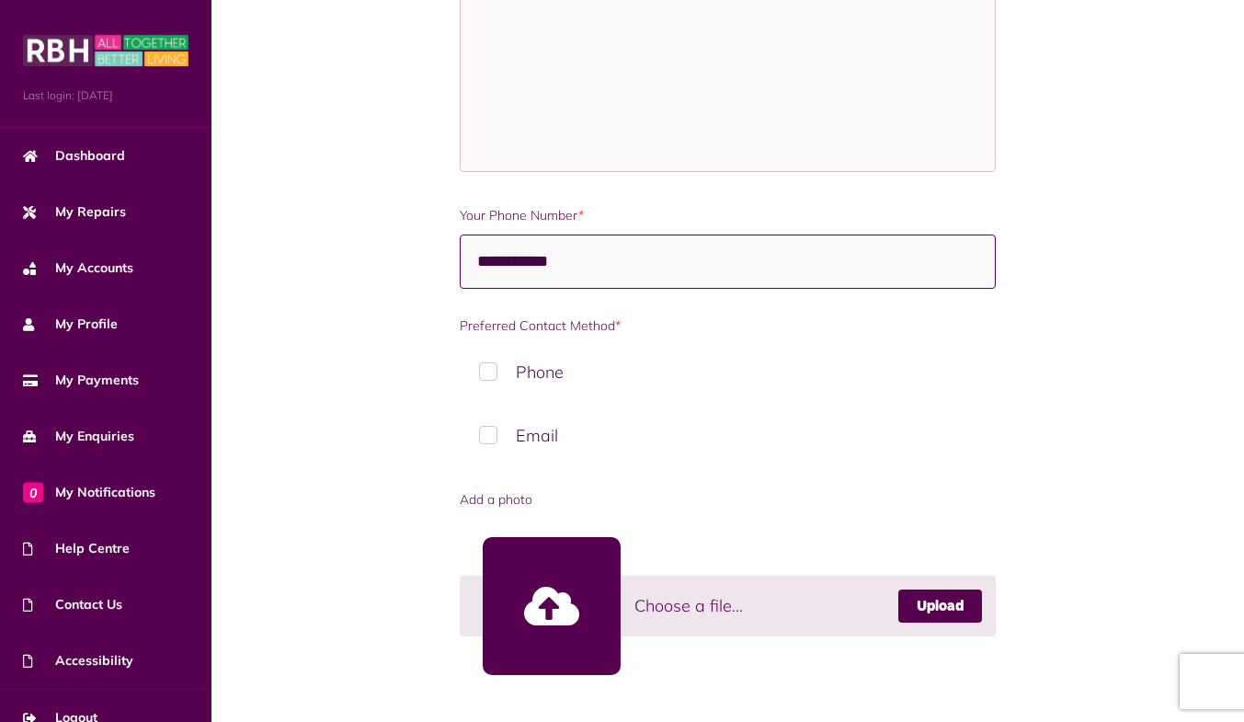
click at [534, 253] on input "**********" at bounding box center [728, 261] width 537 height 54
type input "**********"
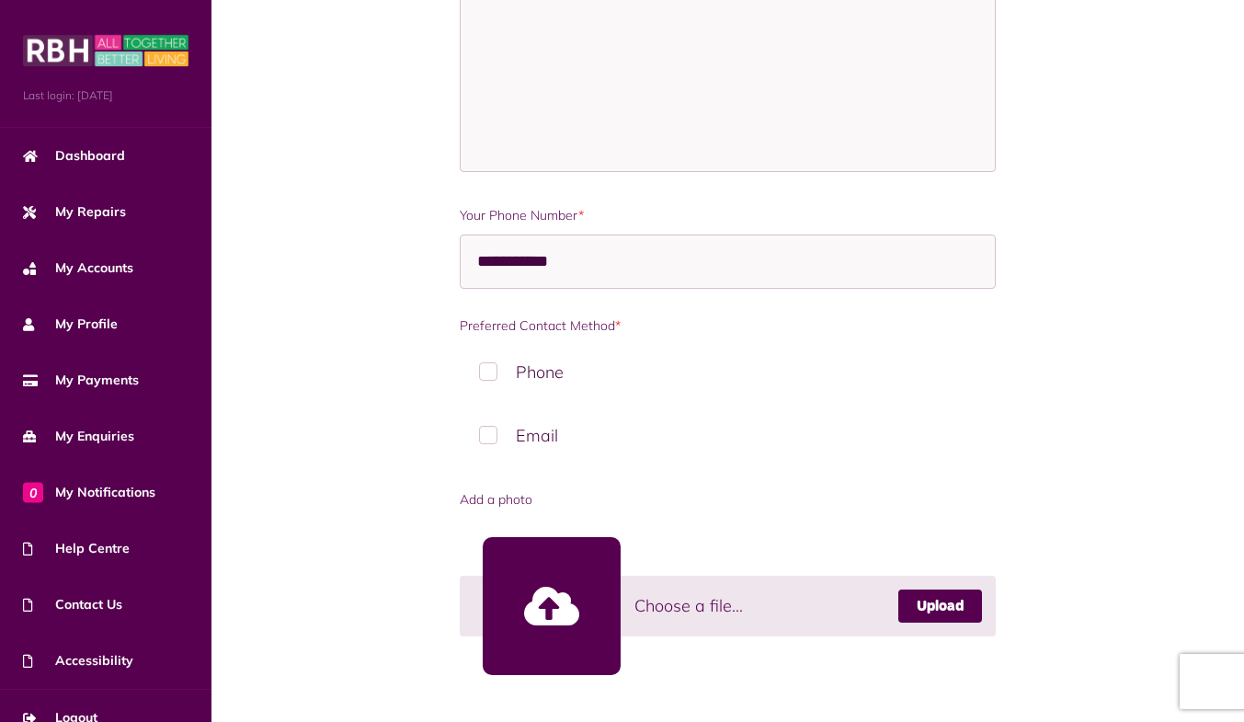
click at [493, 357] on label "Phone" at bounding box center [728, 372] width 537 height 54
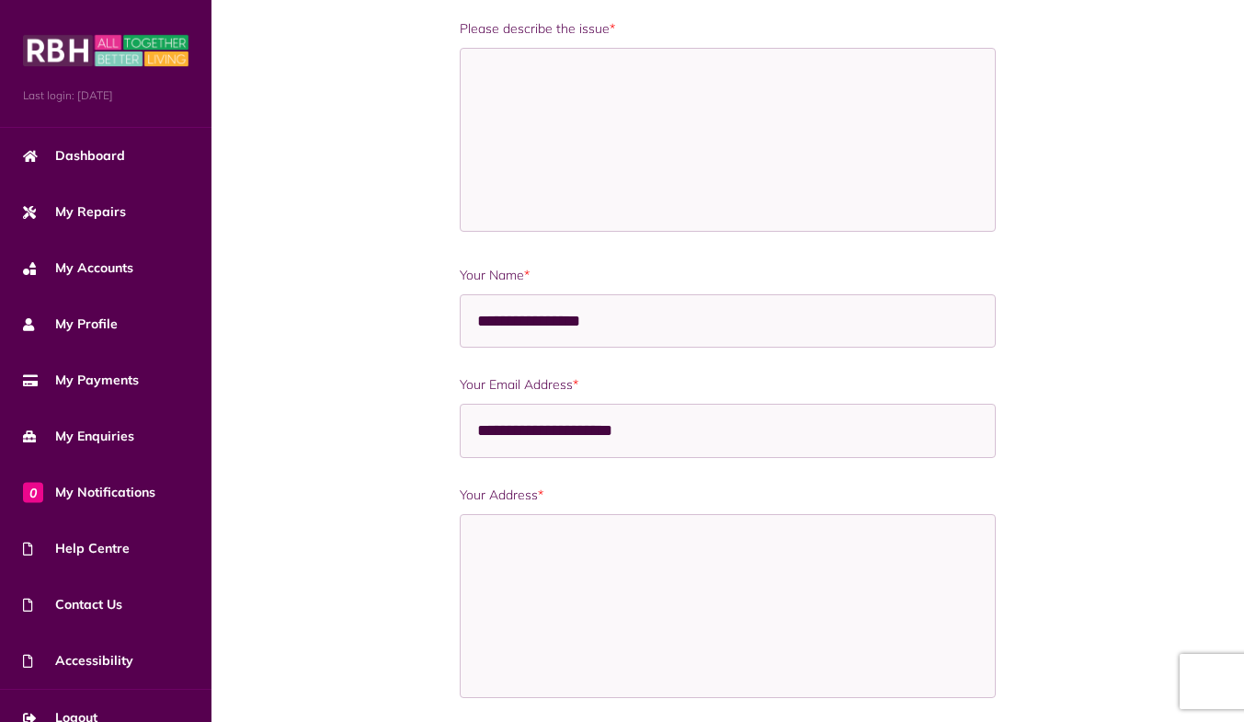
scroll to position [981, 0]
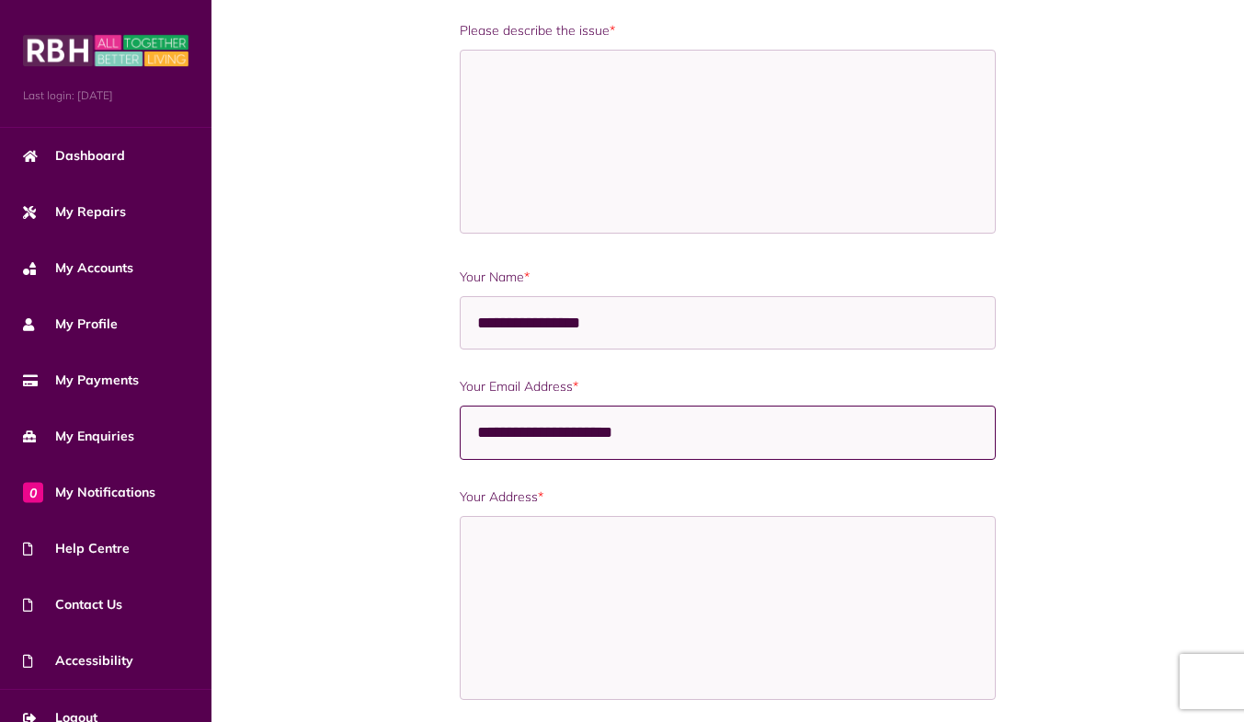
drag, startPoint x: 679, startPoint y: 431, endPoint x: 477, endPoint y: 427, distance: 202.3
click at [477, 427] on input "**********" at bounding box center [728, 432] width 537 height 54
type input "**********"
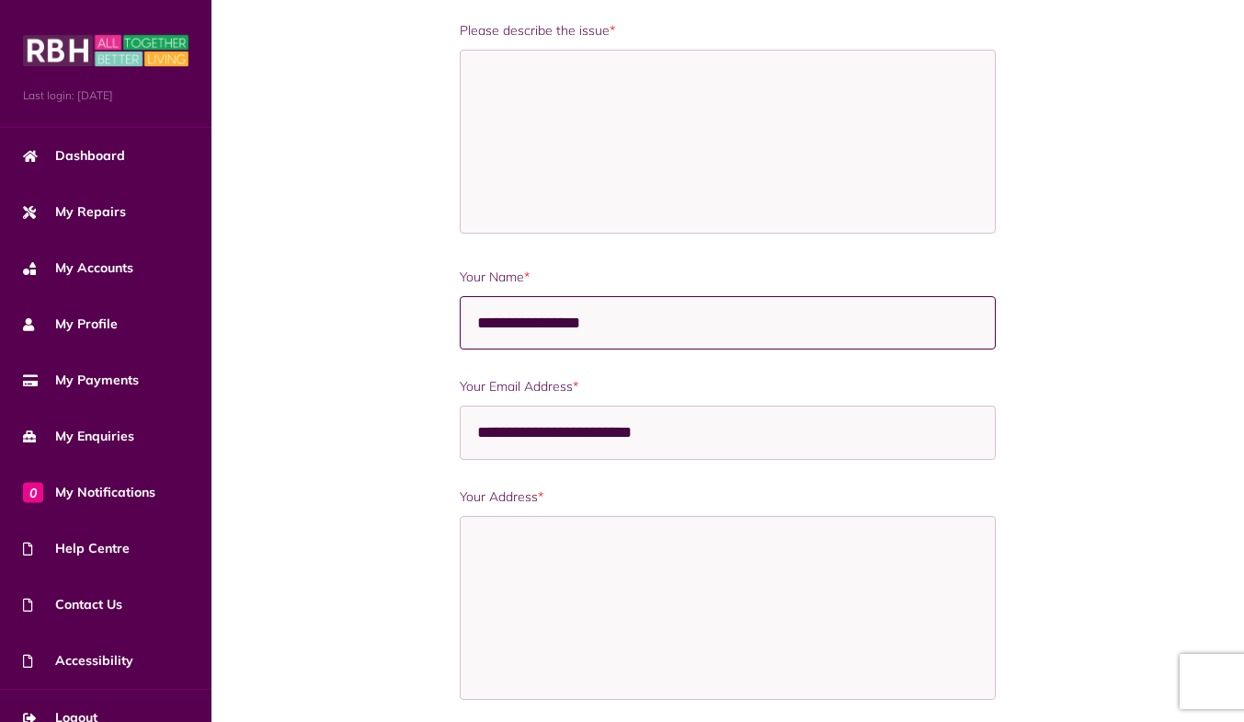
click at [630, 318] on input "**********" at bounding box center [728, 323] width 537 height 54
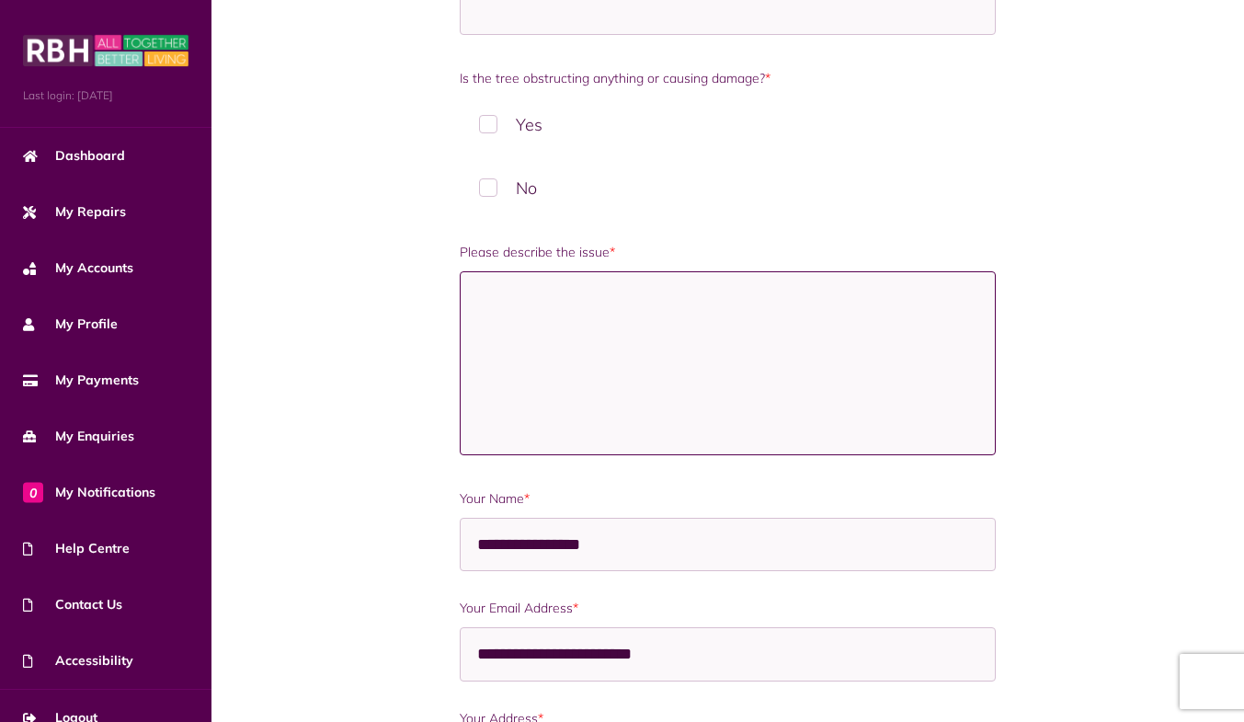
click at [630, 318] on textarea "Please describe the issue *" at bounding box center [728, 363] width 537 height 184
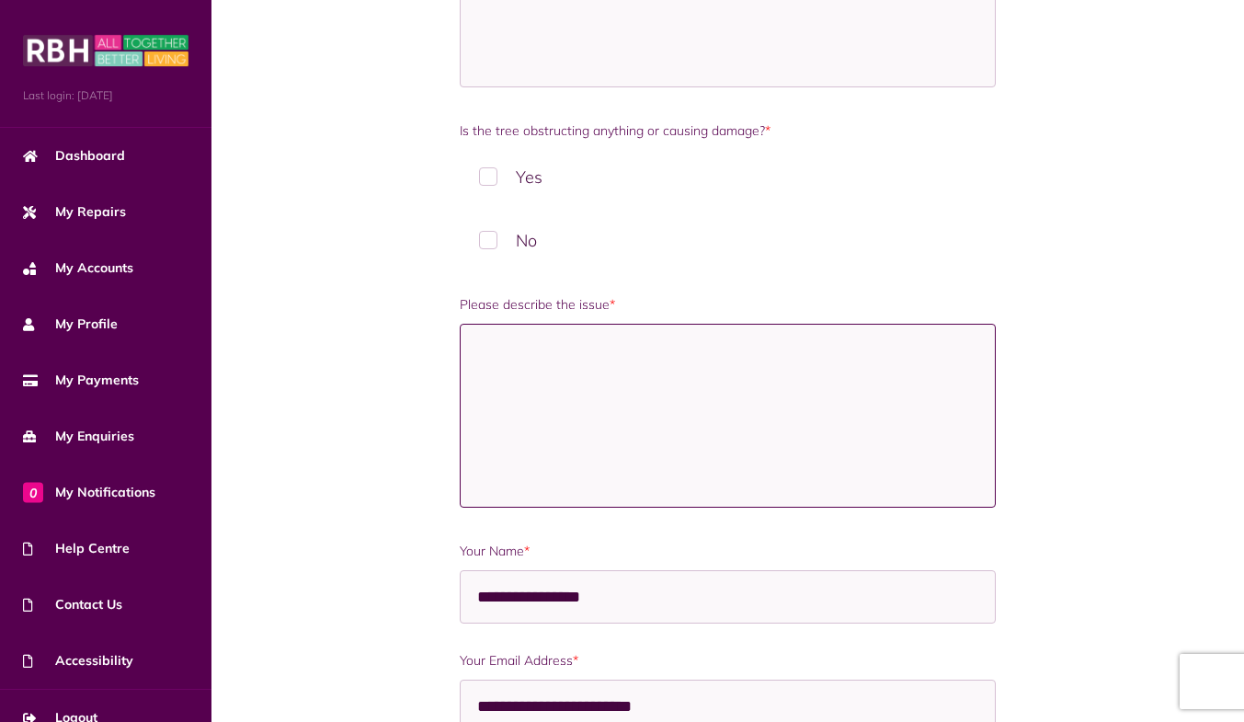
scroll to position [549, 0]
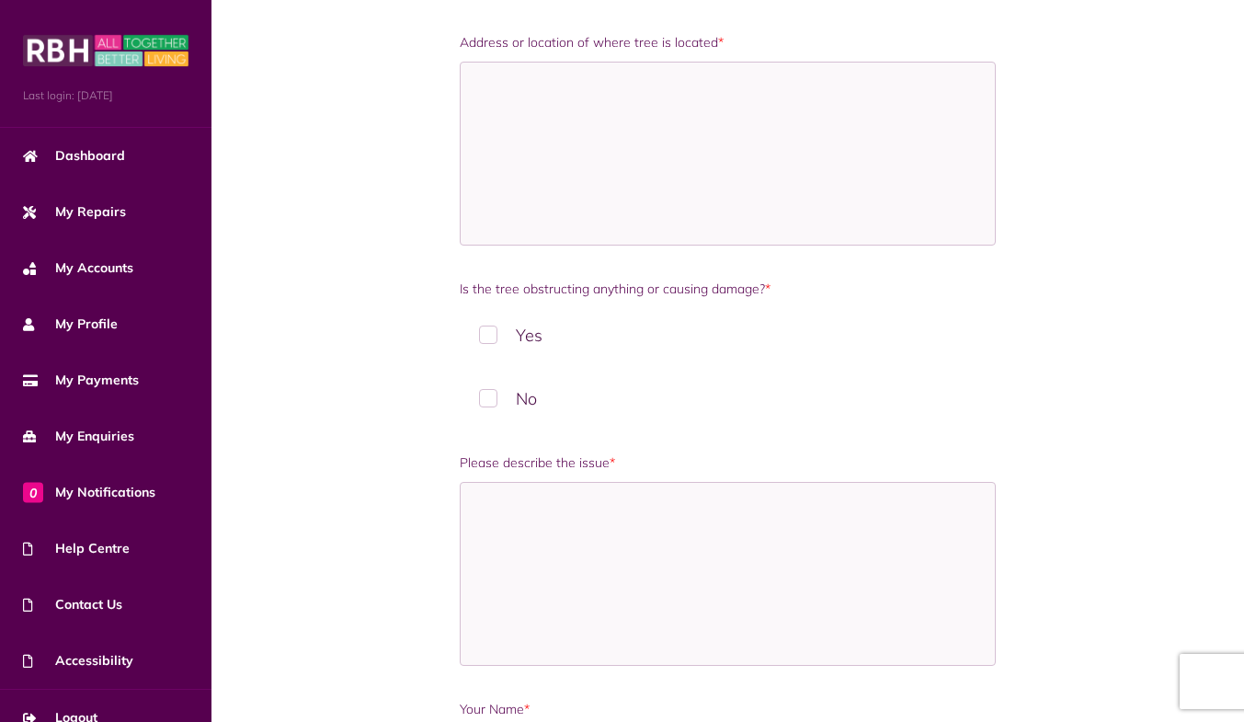
click at [508, 392] on label "No" at bounding box center [728, 398] width 537 height 54
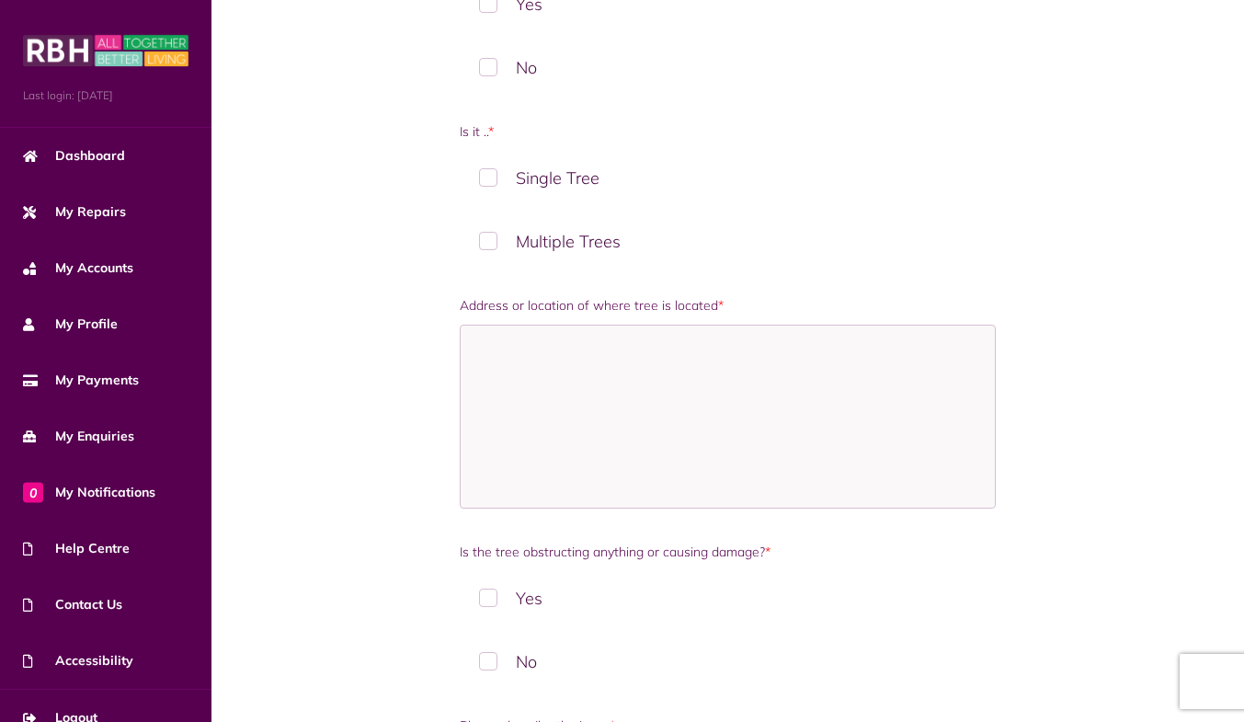
scroll to position [285, 0]
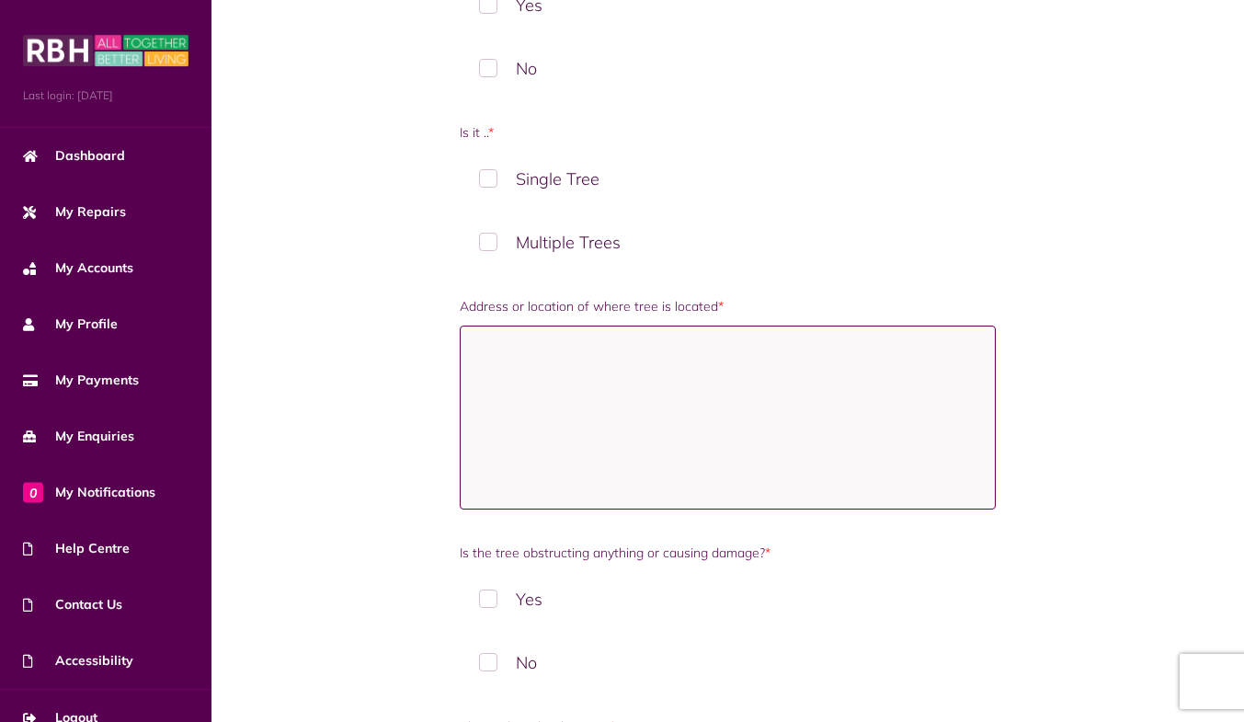
click at [669, 401] on textarea "Address or location of where tree is located *" at bounding box center [728, 417] width 537 height 184
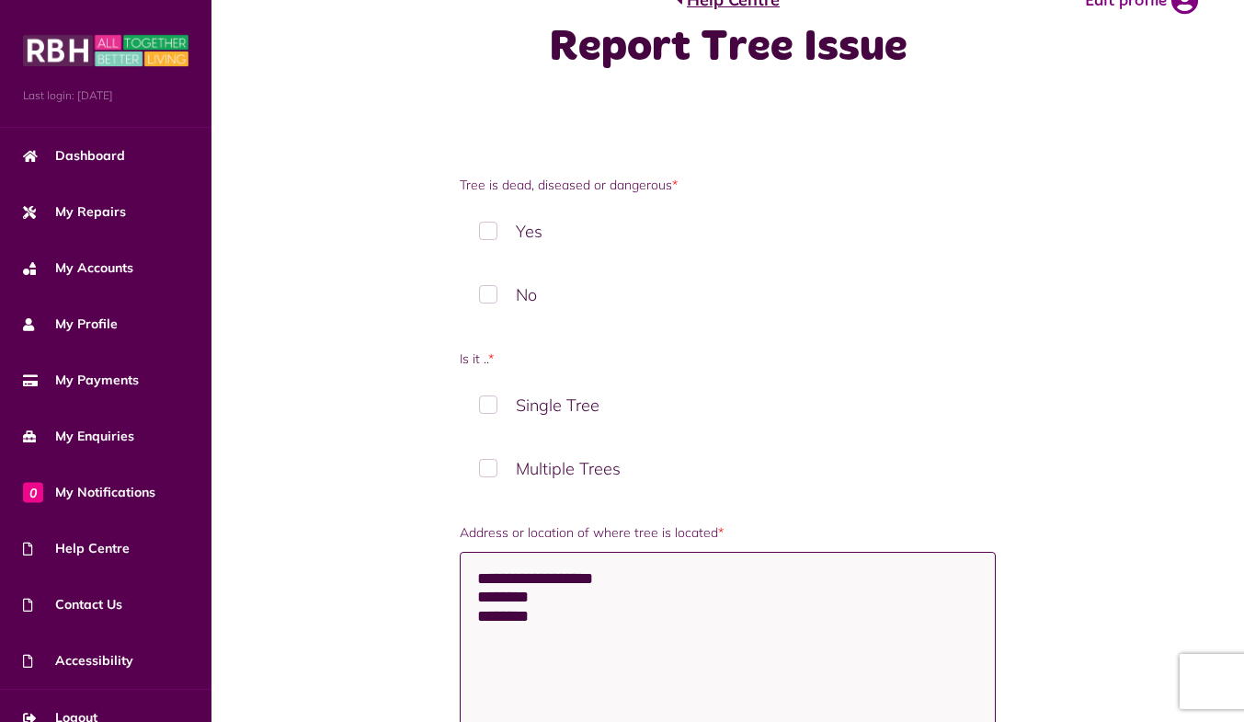
scroll to position [1, 0]
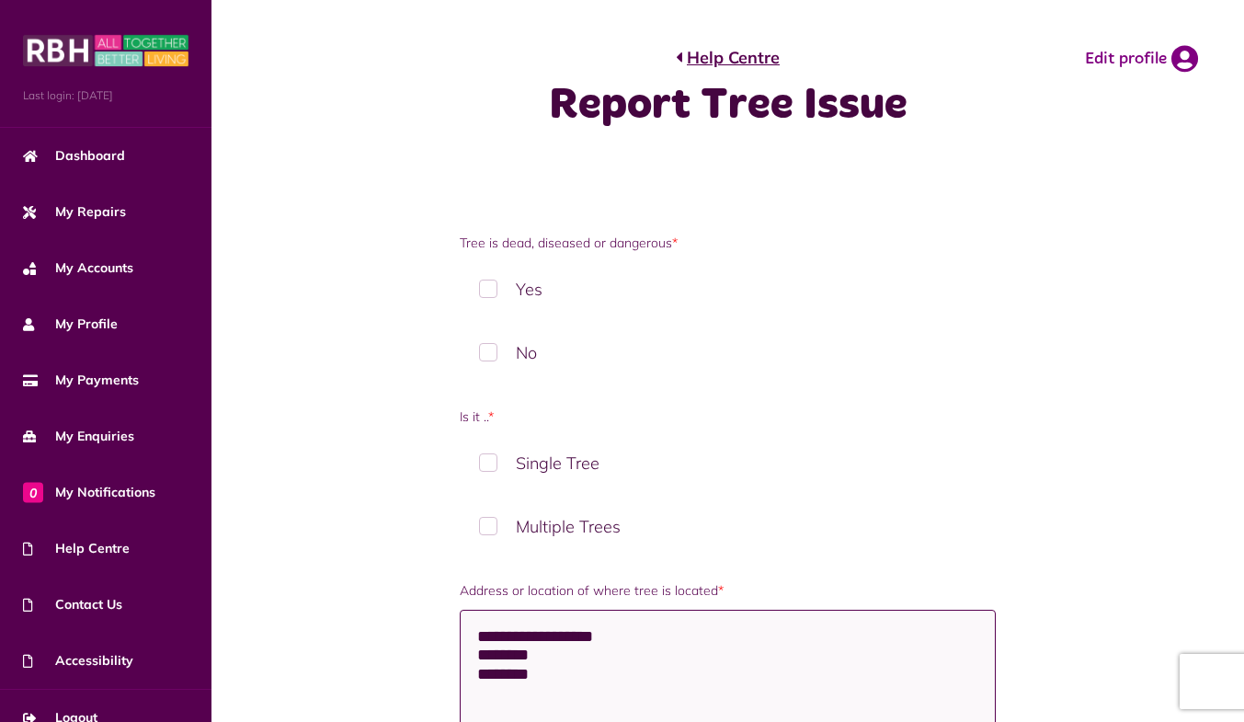
type textarea "**********"
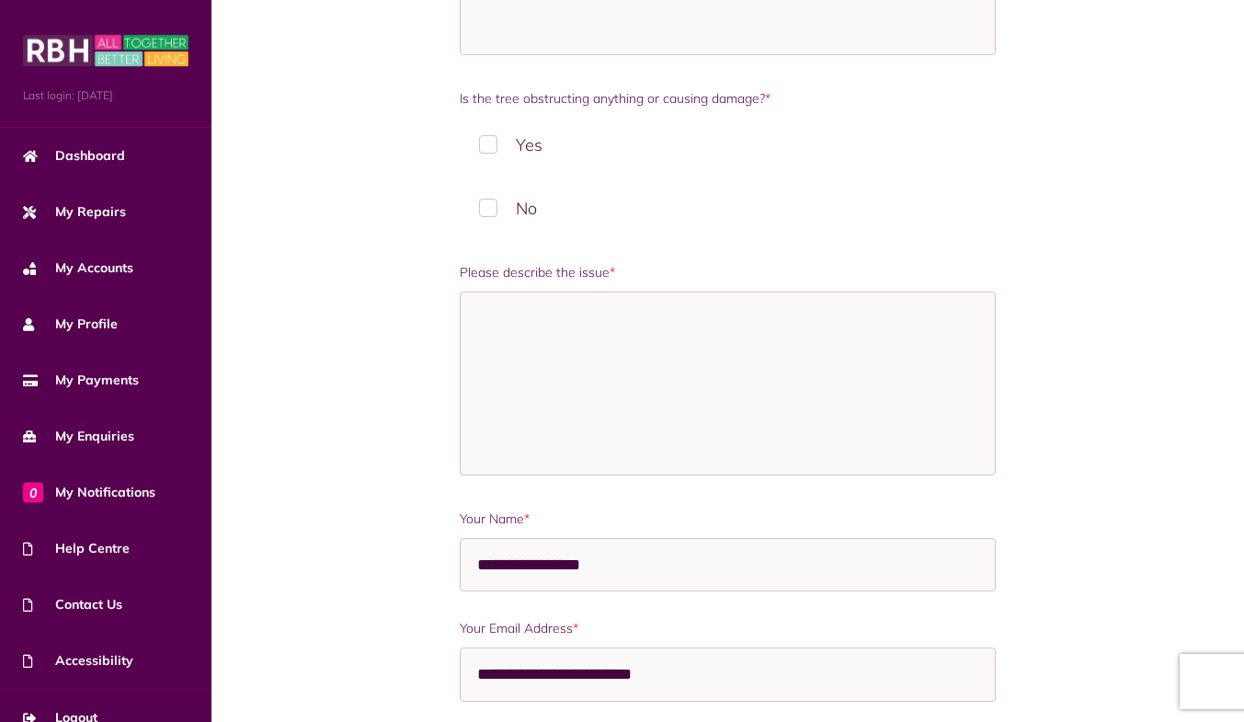
scroll to position [741, 0]
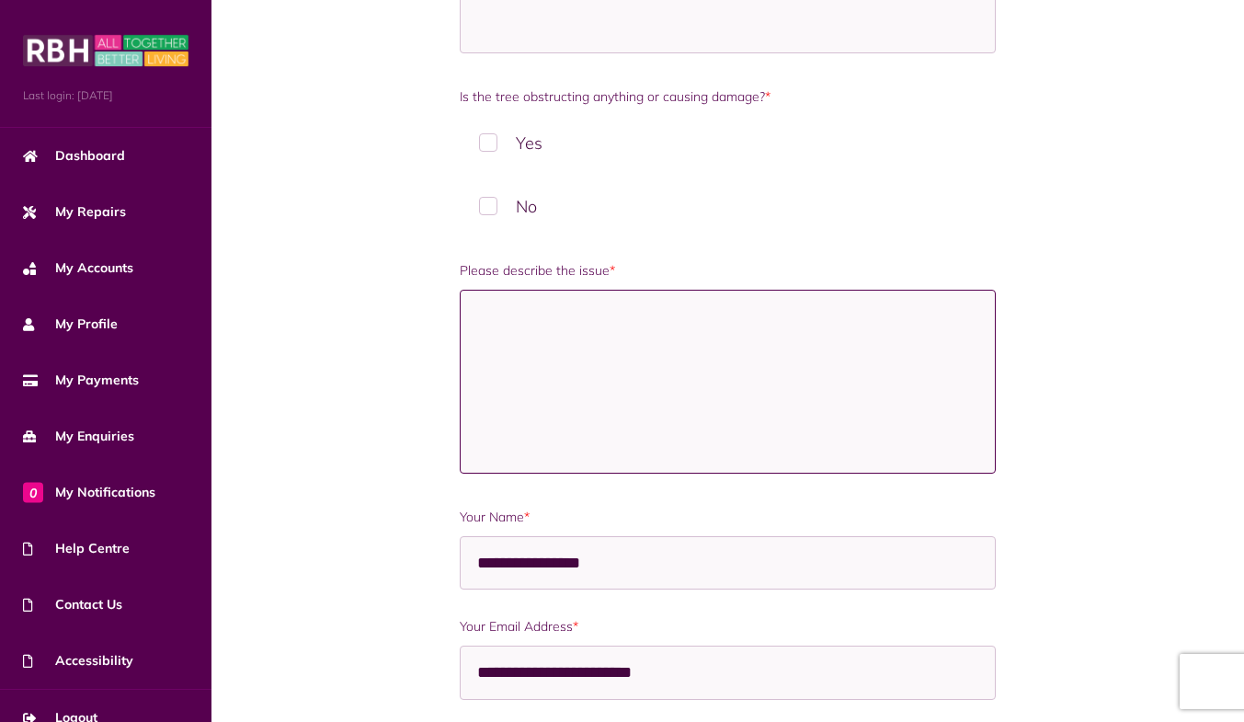
click at [755, 354] on textarea "Please describe the issue *" at bounding box center [728, 382] width 537 height 184
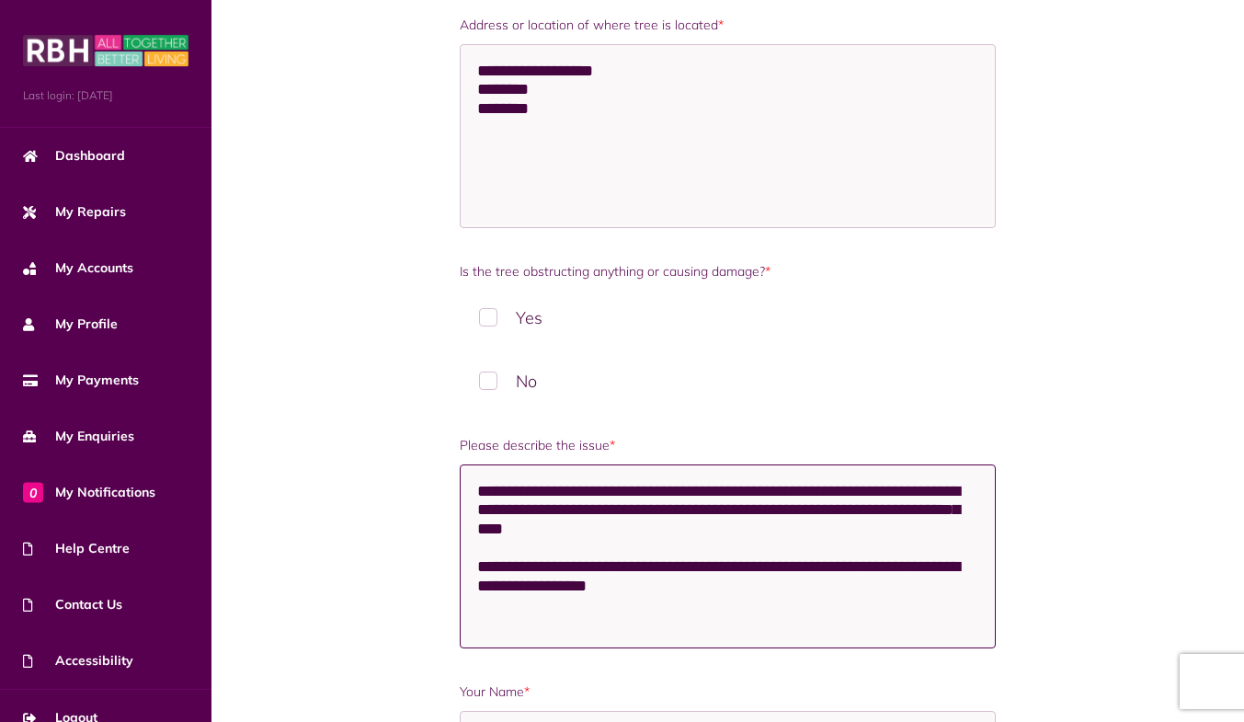
scroll to position [491, 0]
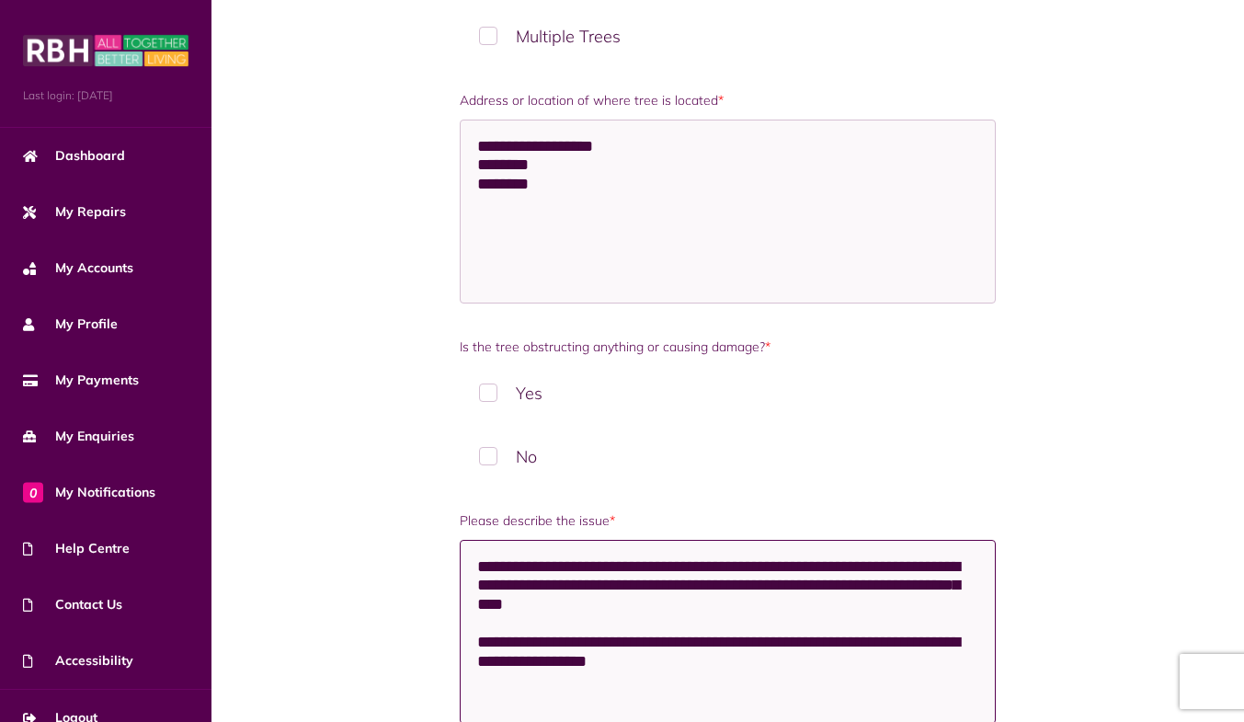
type textarea "**********"
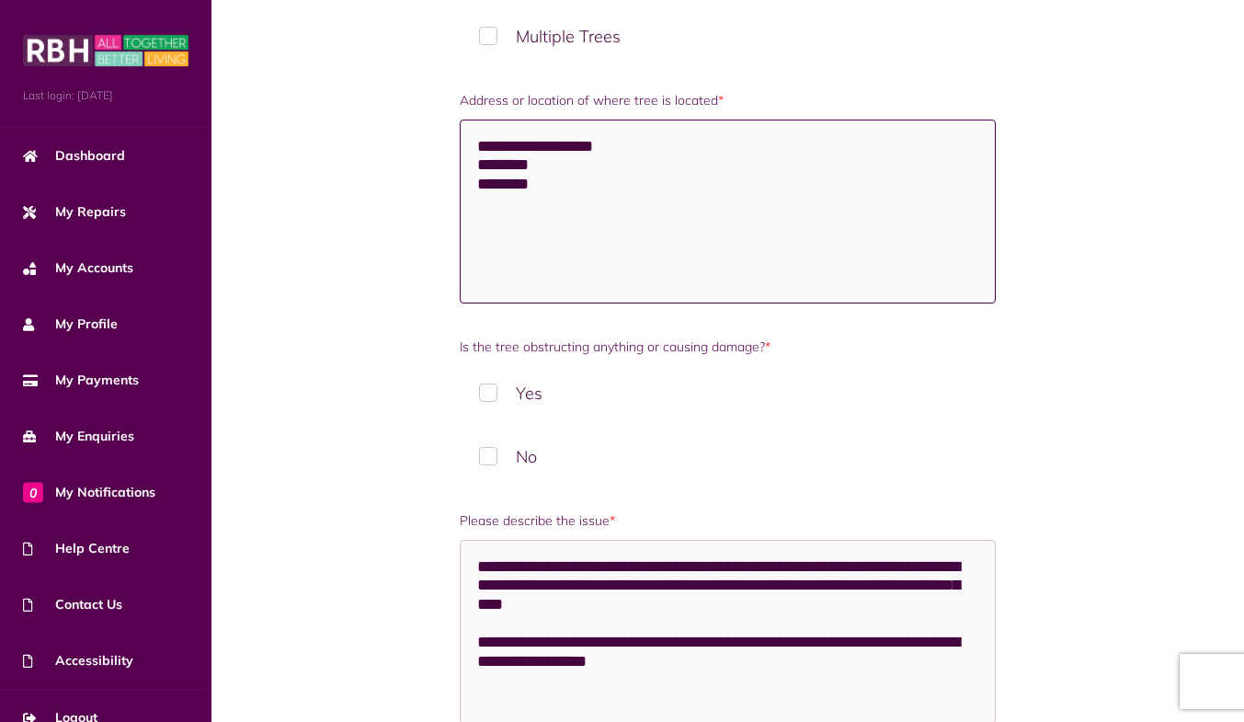
drag, startPoint x: 685, startPoint y: 192, endPoint x: 461, endPoint y: 151, distance: 227.2
click at [461, 151] on textarea "**********" at bounding box center [728, 212] width 537 height 184
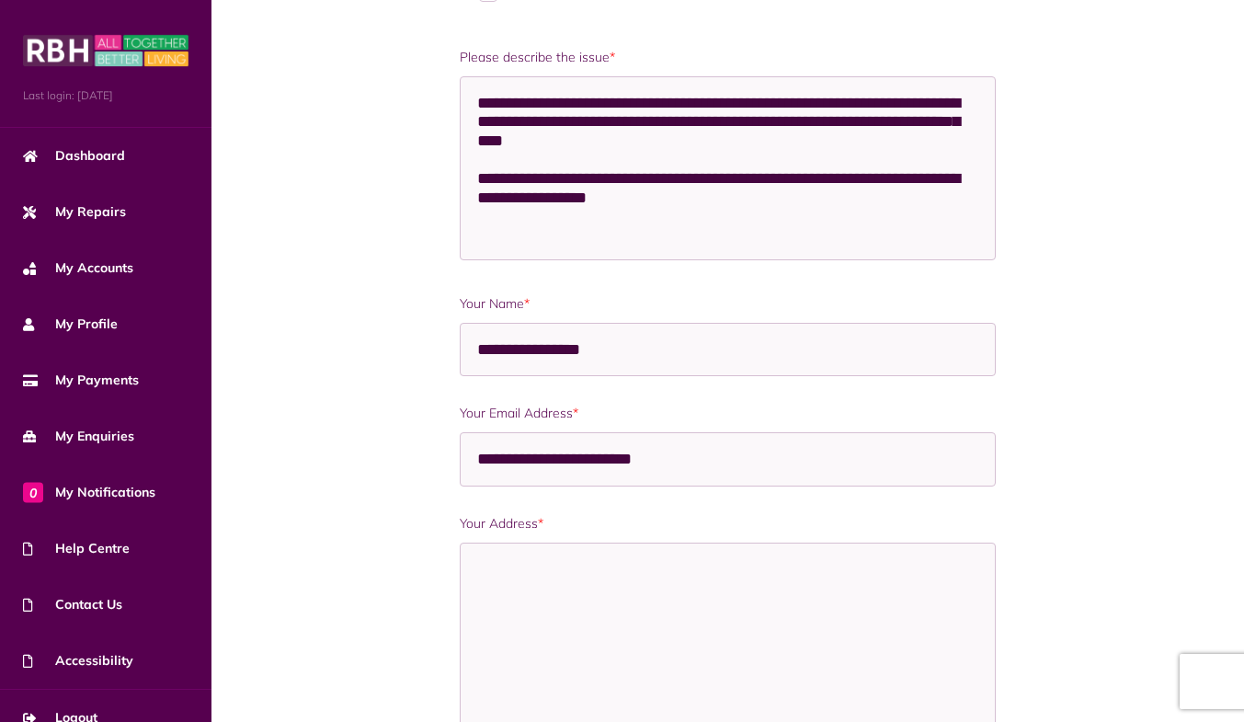
scroll to position [998, 0]
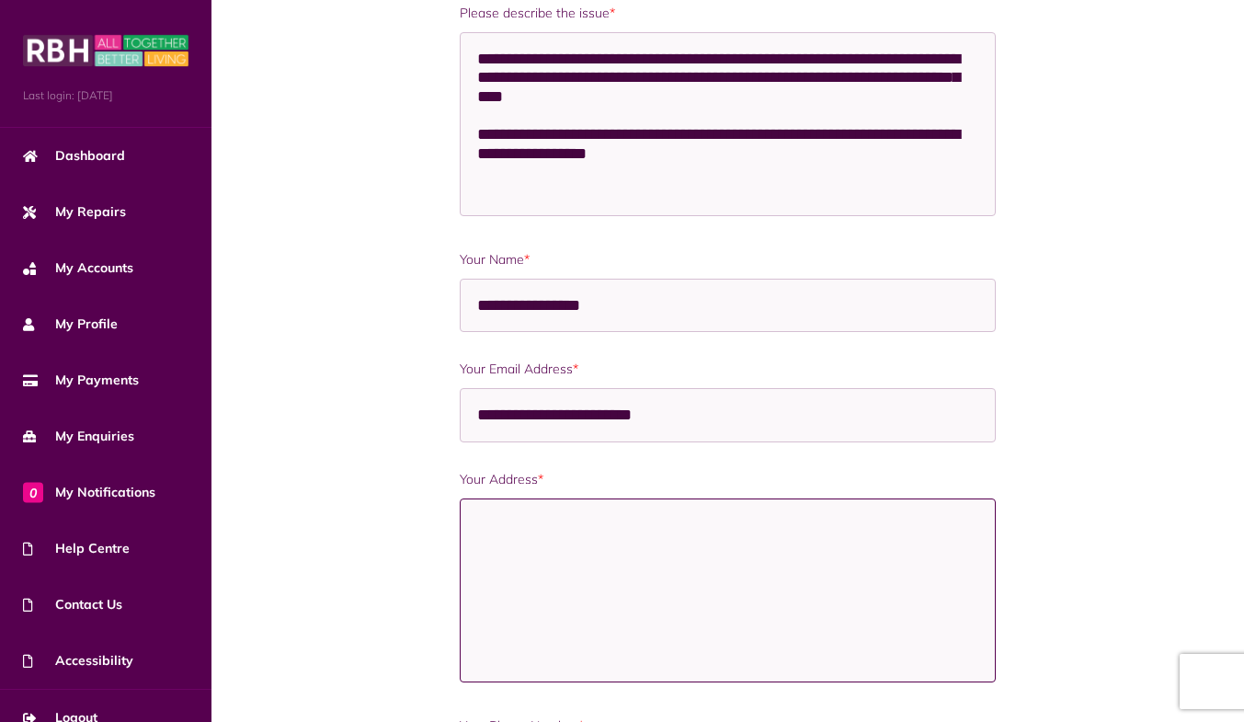
click at [591, 511] on textarea "Your Address *" at bounding box center [728, 590] width 537 height 184
paste textarea "**********"
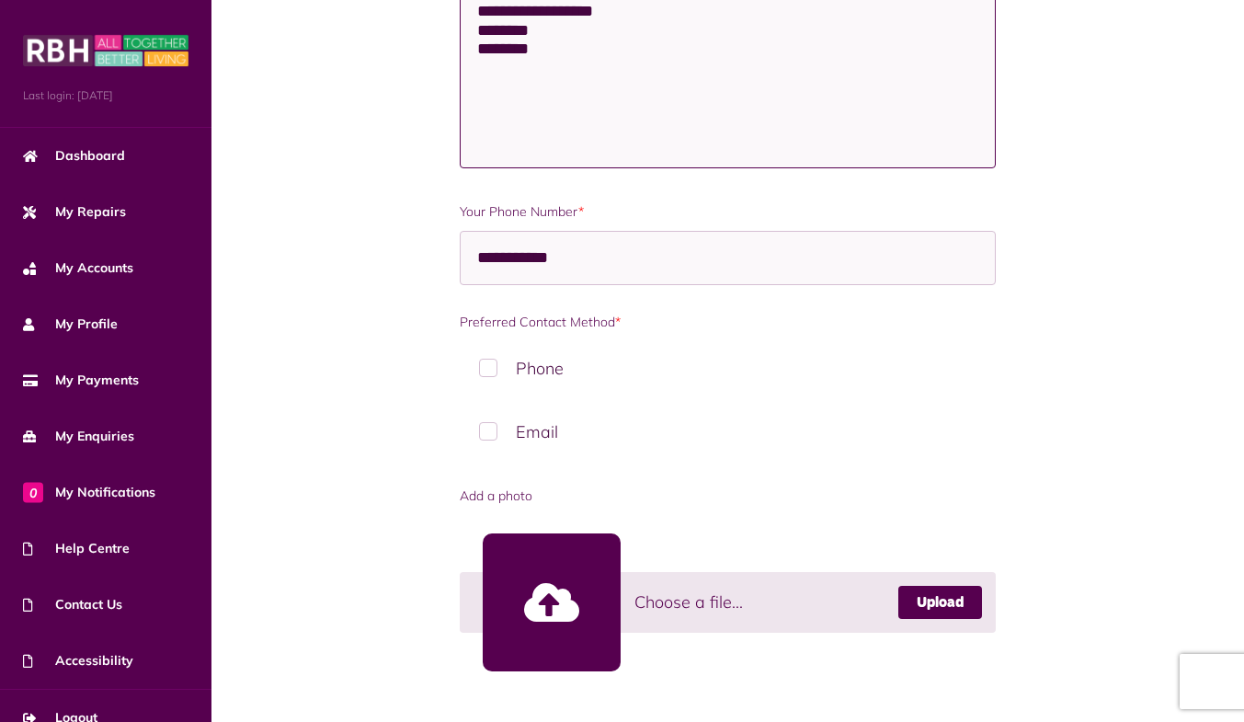
scroll to position [1511, 0]
type textarea "**********"
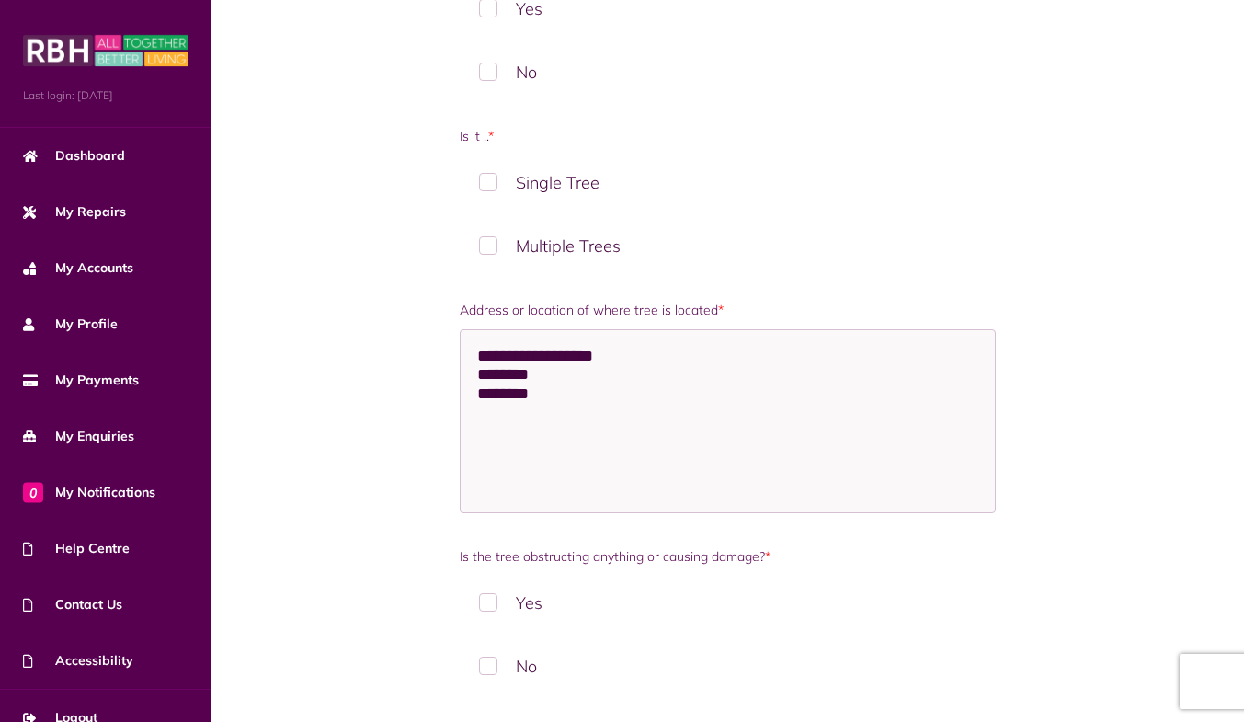
scroll to position [0, 0]
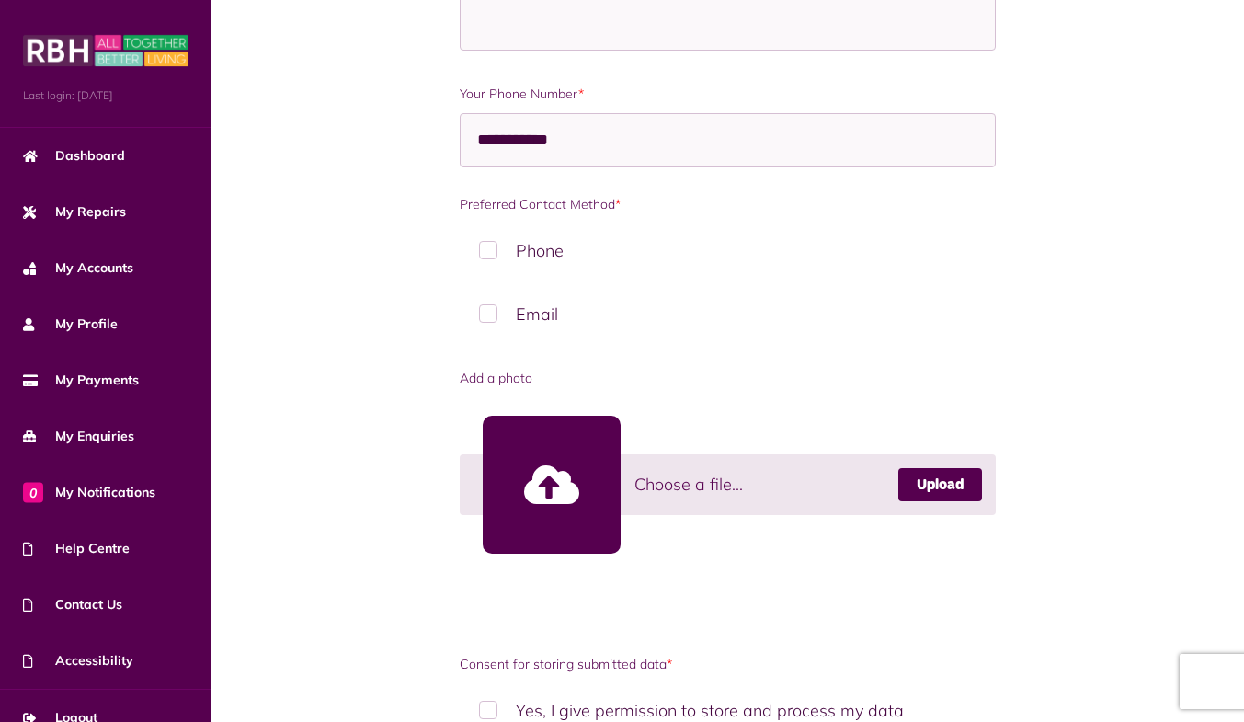
scroll to position [1655, 0]
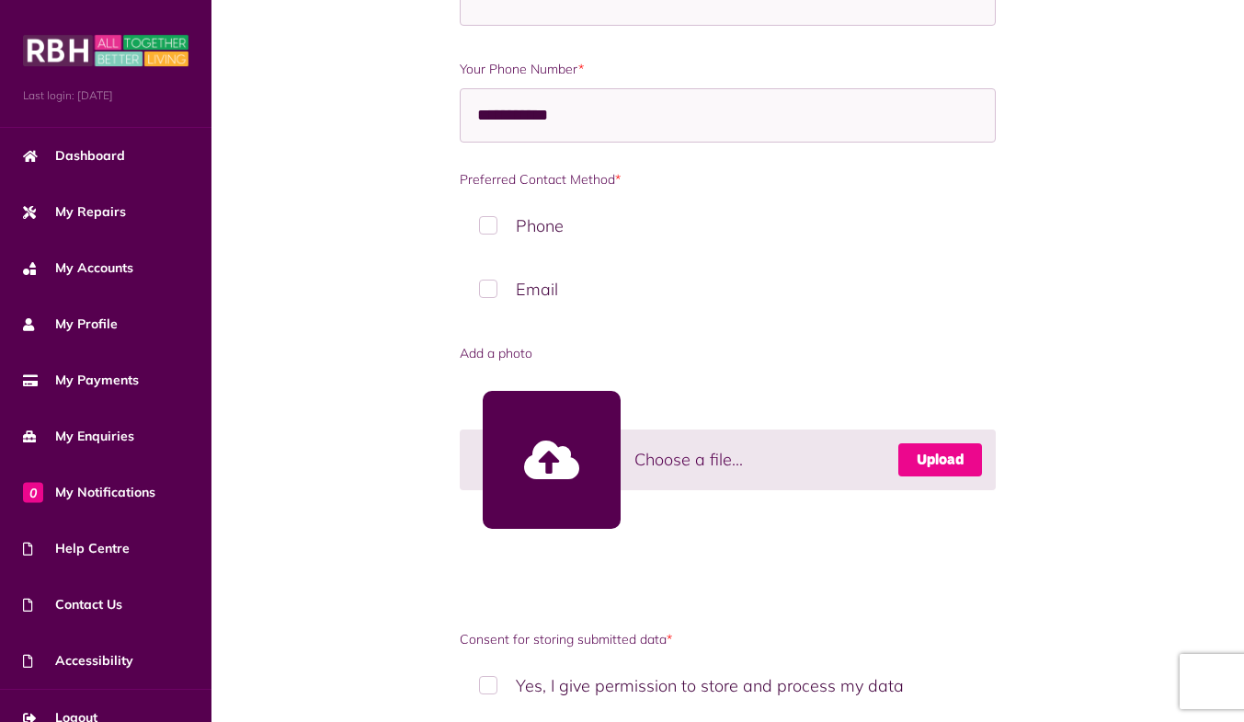
click at [950, 467] on link "Upload" at bounding box center [940, 459] width 84 height 33
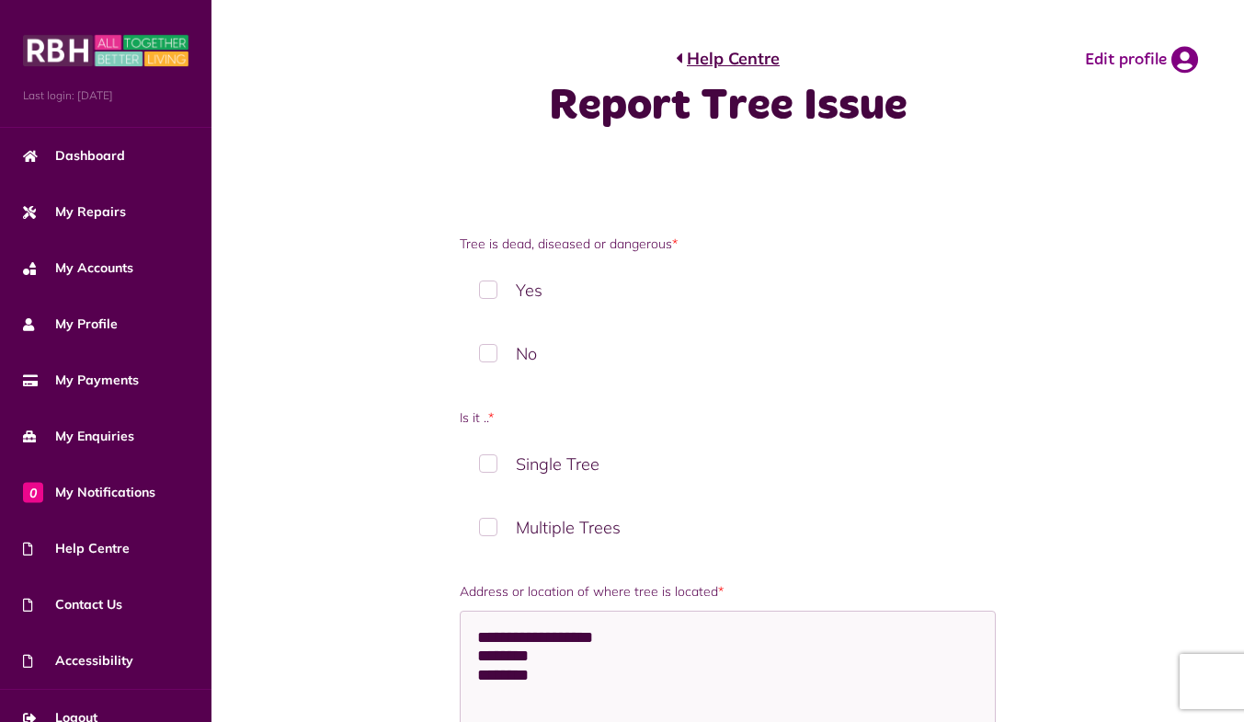
scroll to position [151, 0]
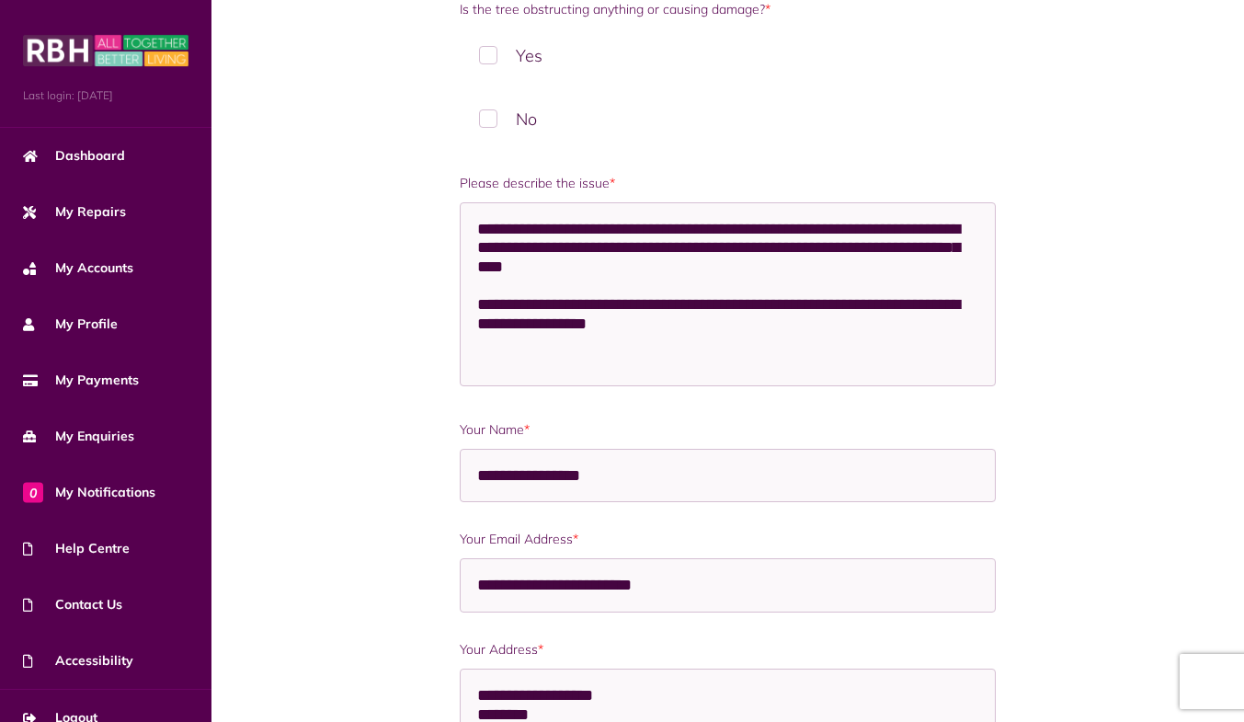
scroll to position [828, 0]
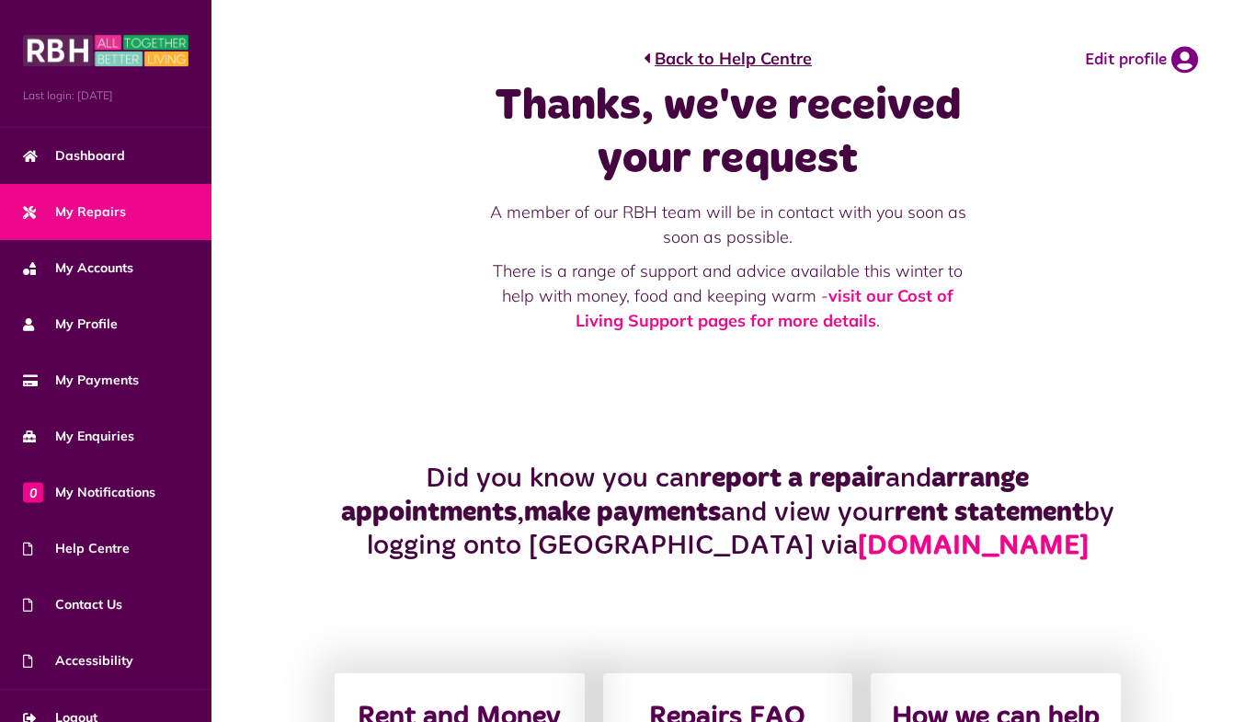
click at [108, 217] on span "My Repairs" at bounding box center [74, 211] width 103 height 19
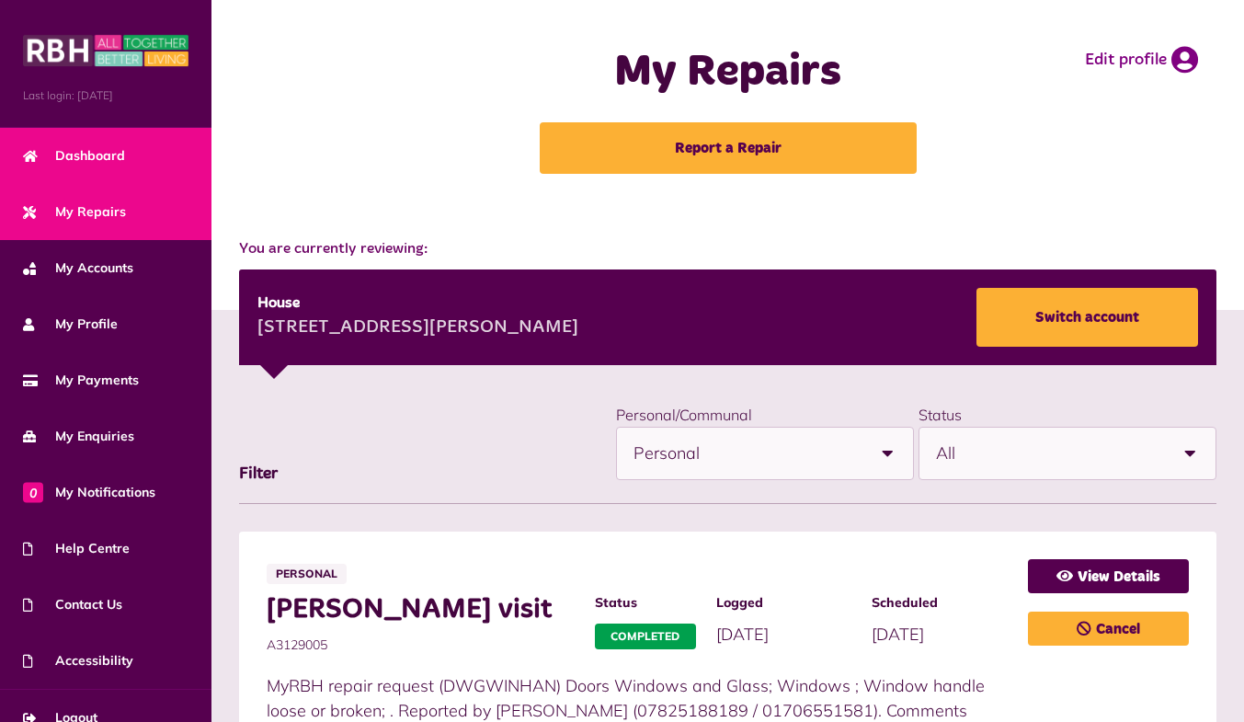
click at [84, 147] on span "Dashboard" at bounding box center [74, 155] width 102 height 19
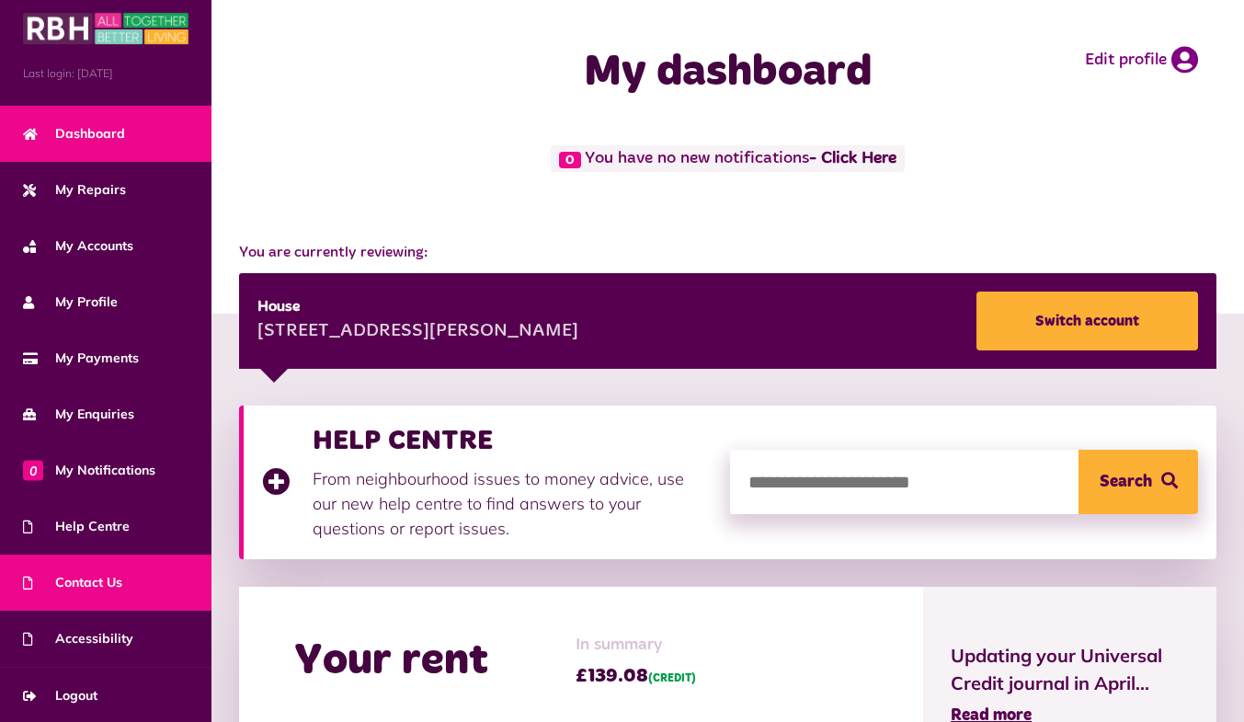
scroll to position [19, 0]
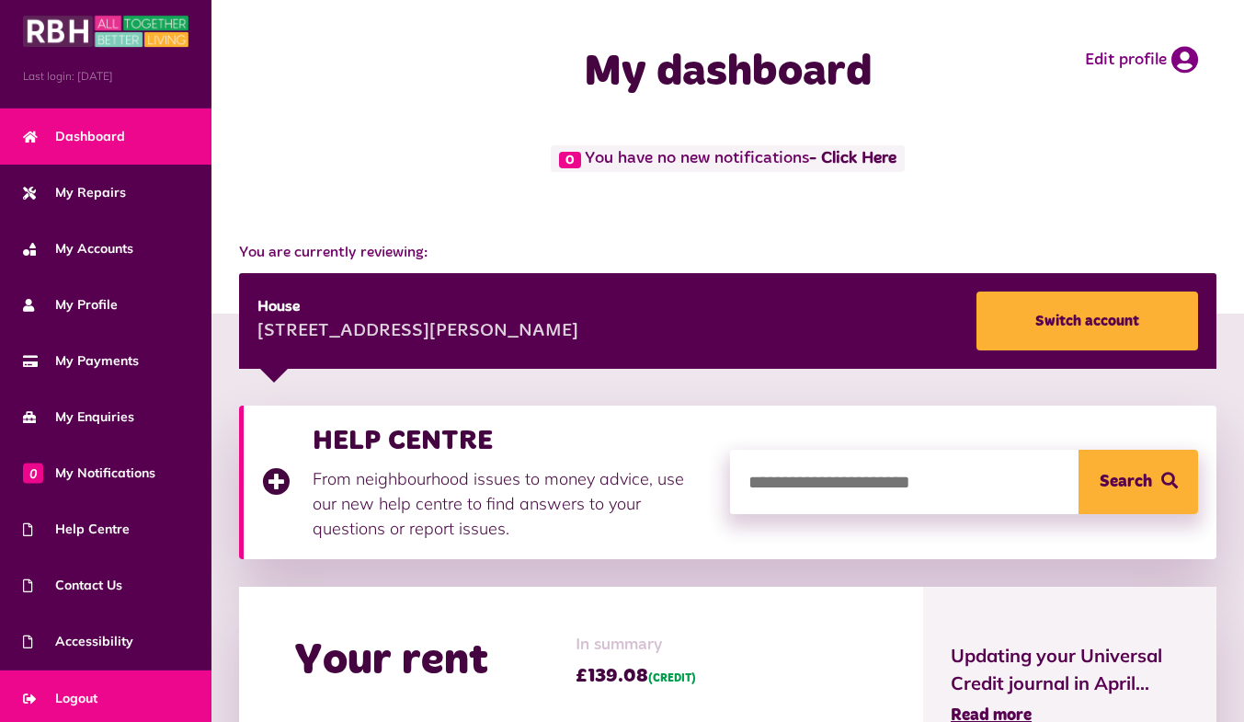
click at [63, 693] on span "Logout" at bounding box center [60, 698] width 74 height 19
